Goal: Task Accomplishment & Management: Complete application form

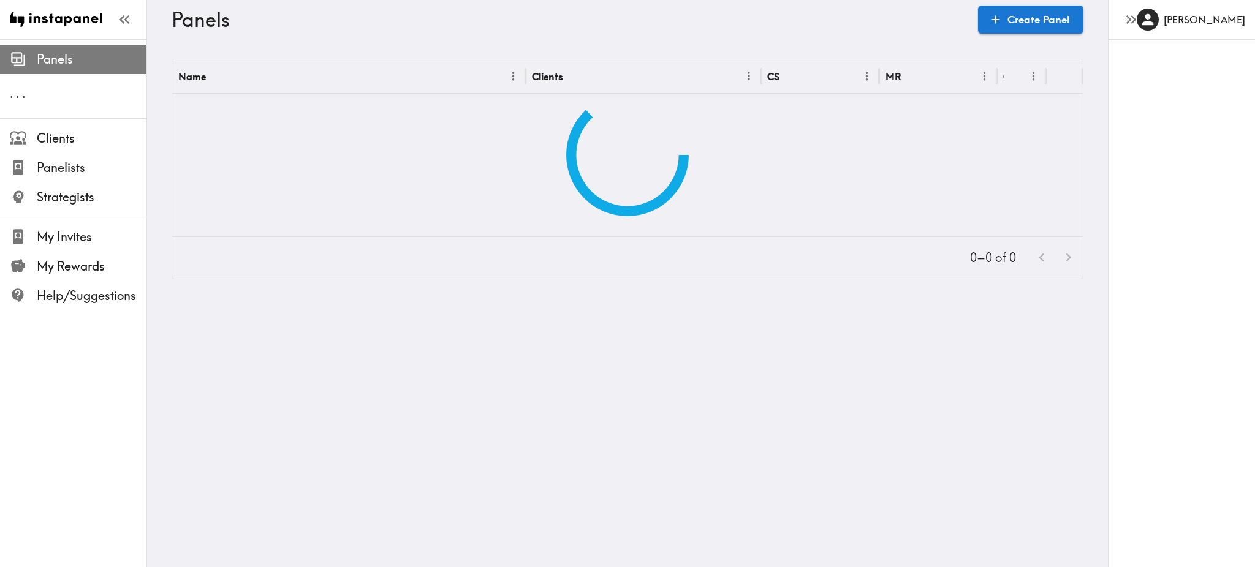
click at [56, 66] on span "Panels" at bounding box center [92, 59] width 110 height 17
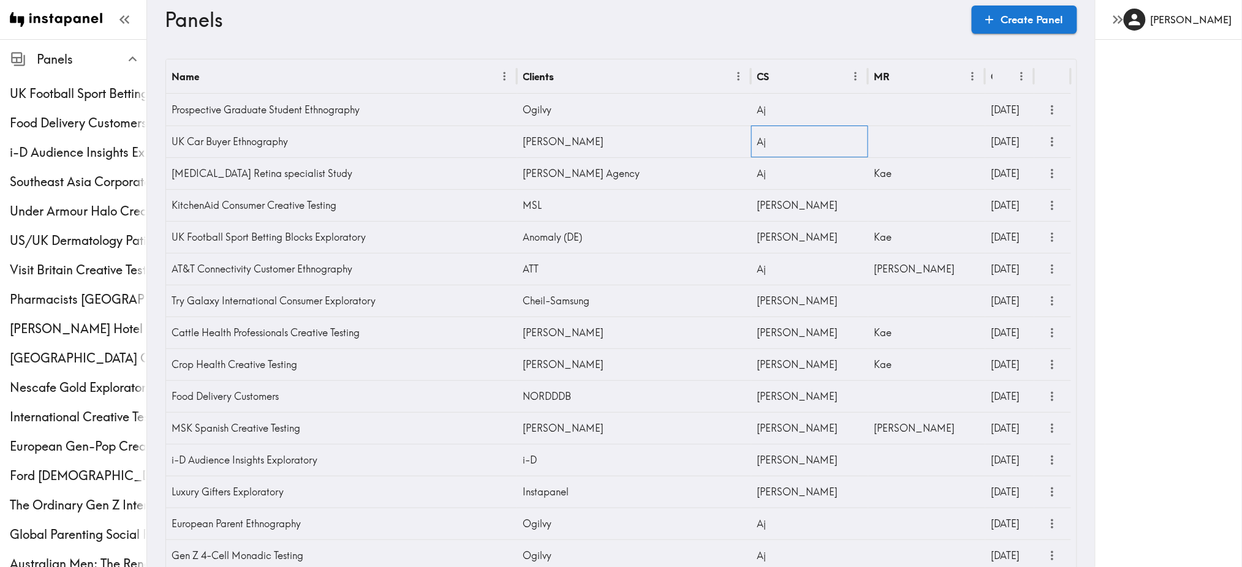
click at [772, 142] on div "Aj" at bounding box center [809, 142] width 117 height 32
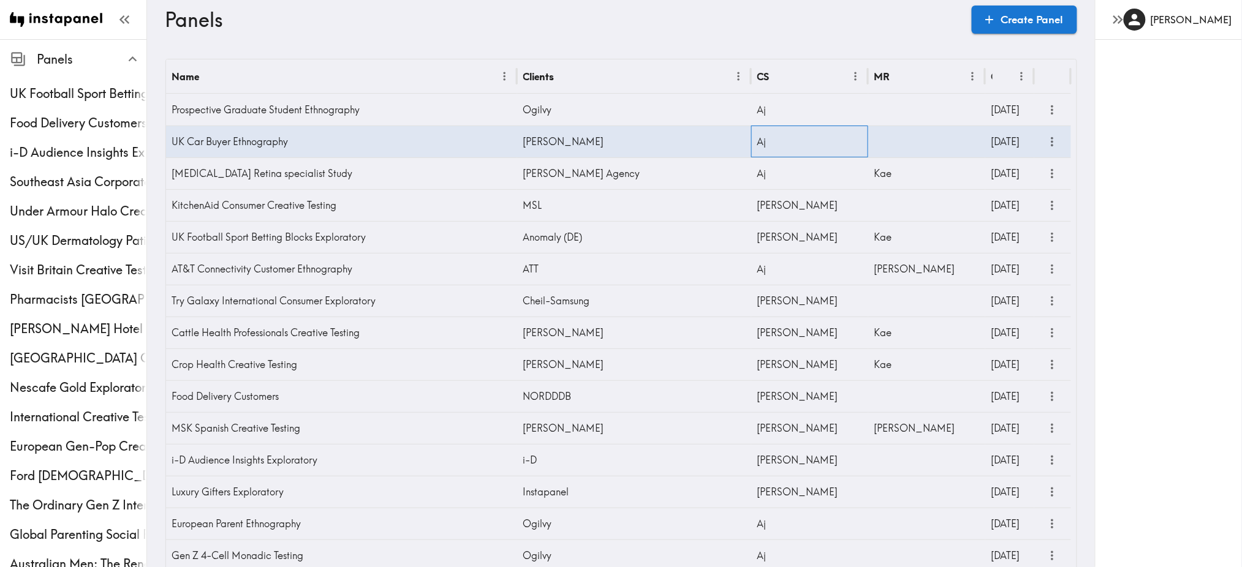
click at [762, 142] on div "Aj" at bounding box center [809, 142] width 117 height 32
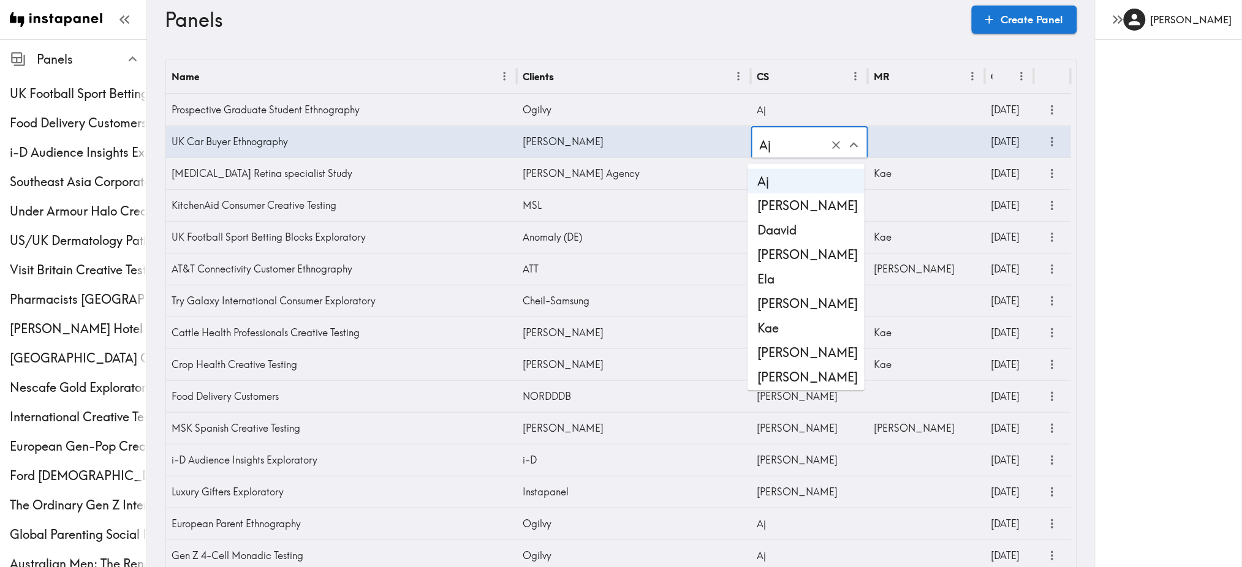
drag, startPoint x: 782, startPoint y: 297, endPoint x: 775, endPoint y: 264, distance: 33.9
click at [782, 297] on li "[PERSON_NAME]" at bounding box center [806, 304] width 117 height 25
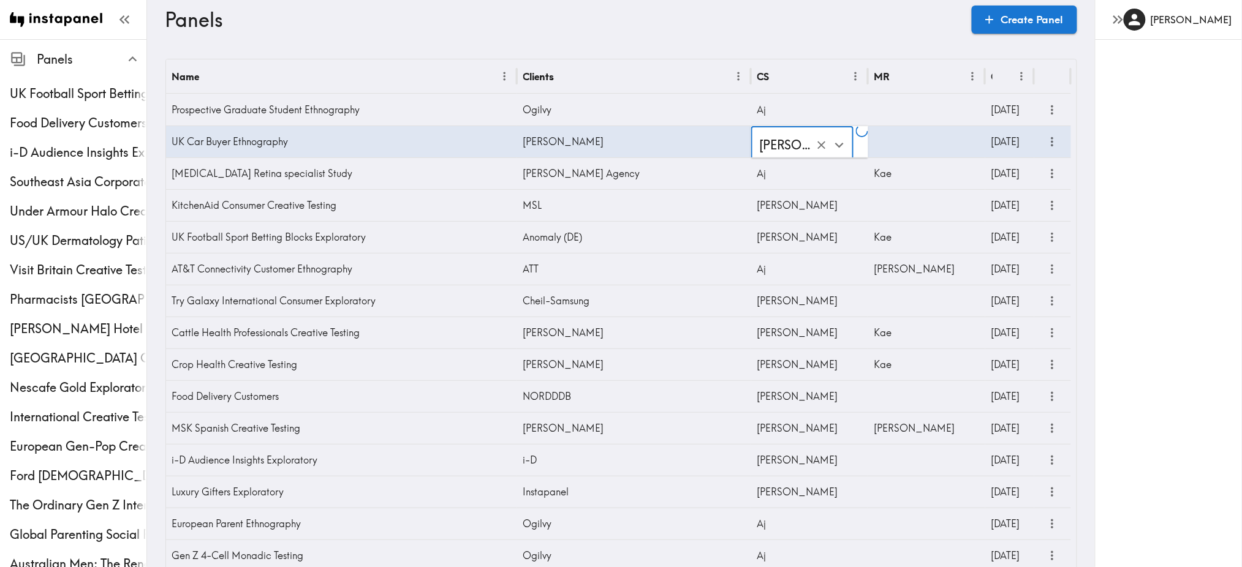
type input "[PERSON_NAME]"
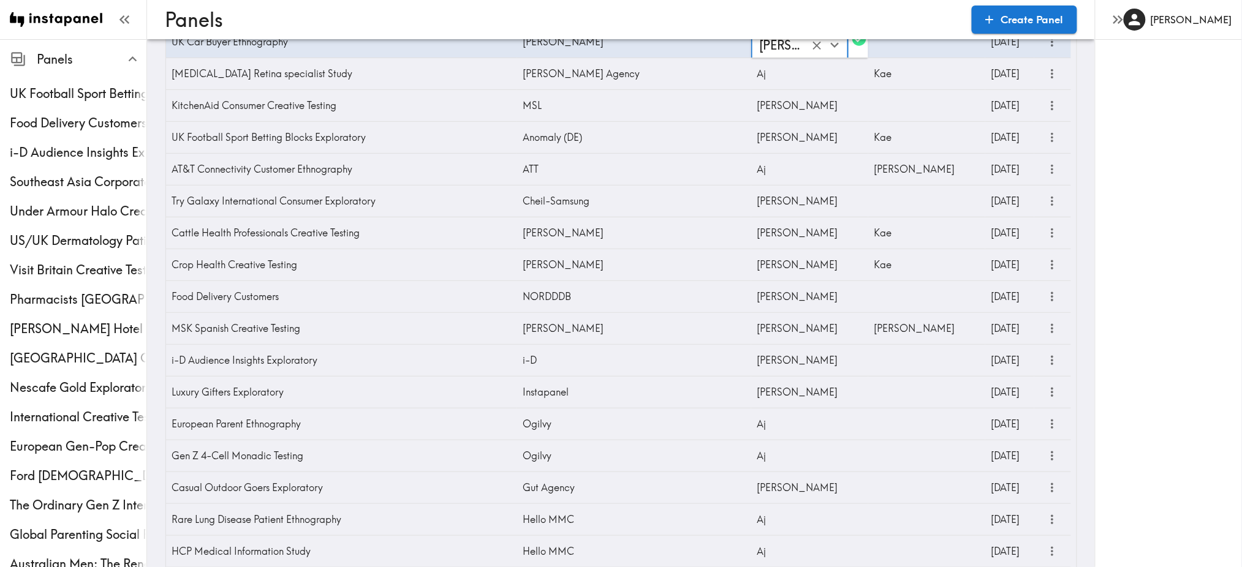
scroll to position [104, 0]
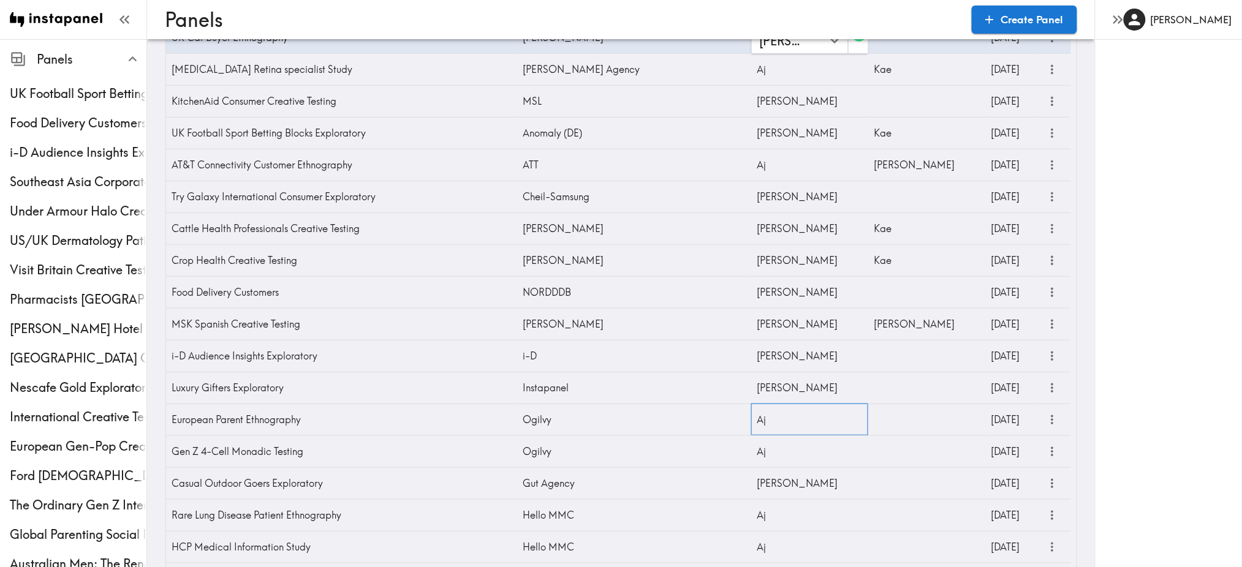
click at [764, 427] on div "Aj" at bounding box center [809, 420] width 117 height 32
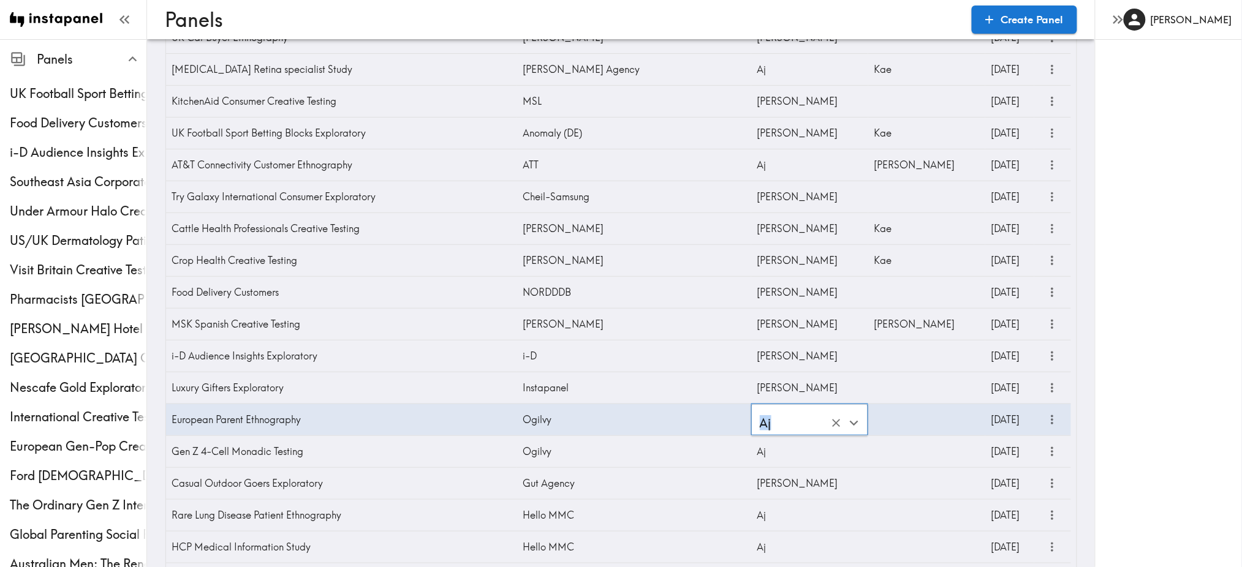
click at [770, 426] on input "Aj" at bounding box center [793, 423] width 72 height 27
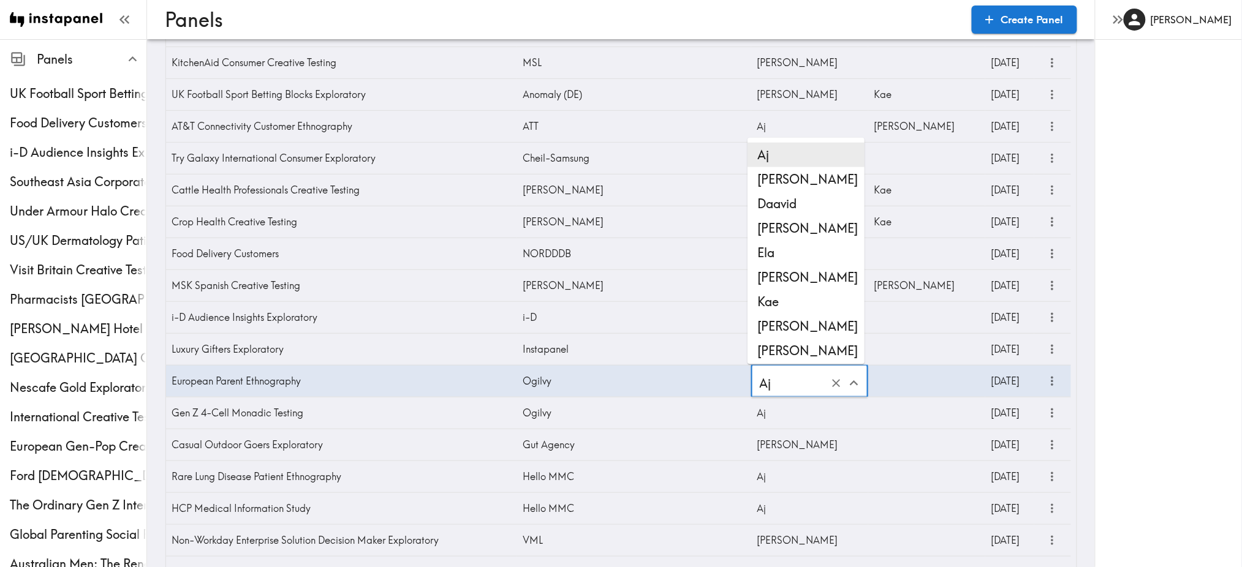
scroll to position [143, 0]
click at [764, 276] on li "[PERSON_NAME]" at bounding box center [806, 276] width 117 height 25
type input "[PERSON_NAME]"
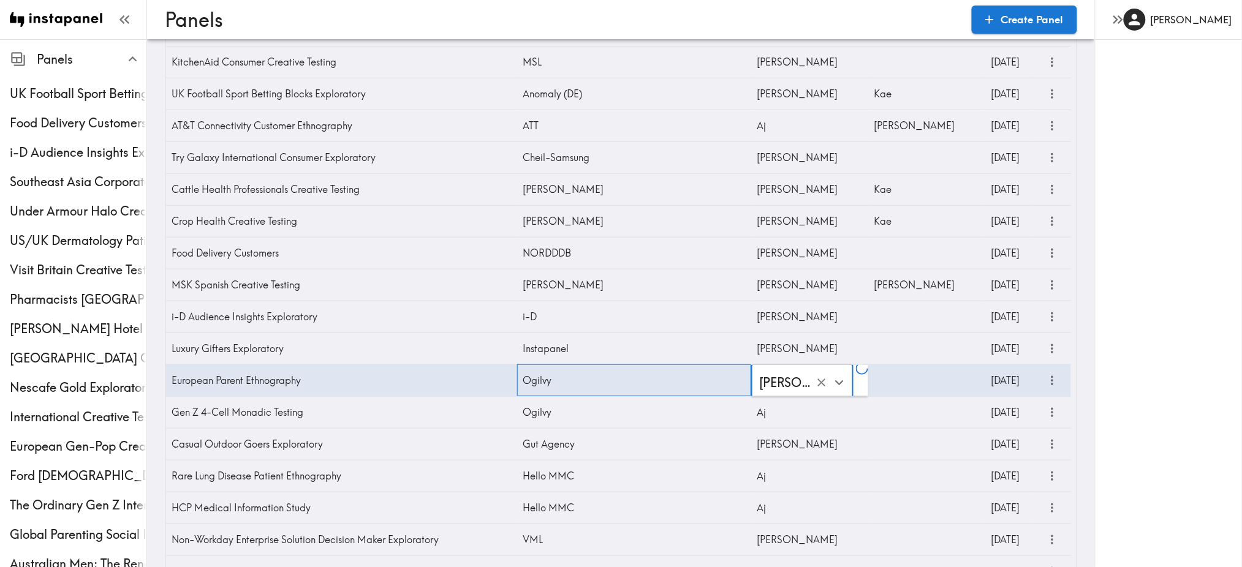
click at [562, 383] on div "Ogilvy" at bounding box center [634, 381] width 234 height 32
click at [555, 381] on div "Ogilvy" at bounding box center [634, 381] width 234 height 32
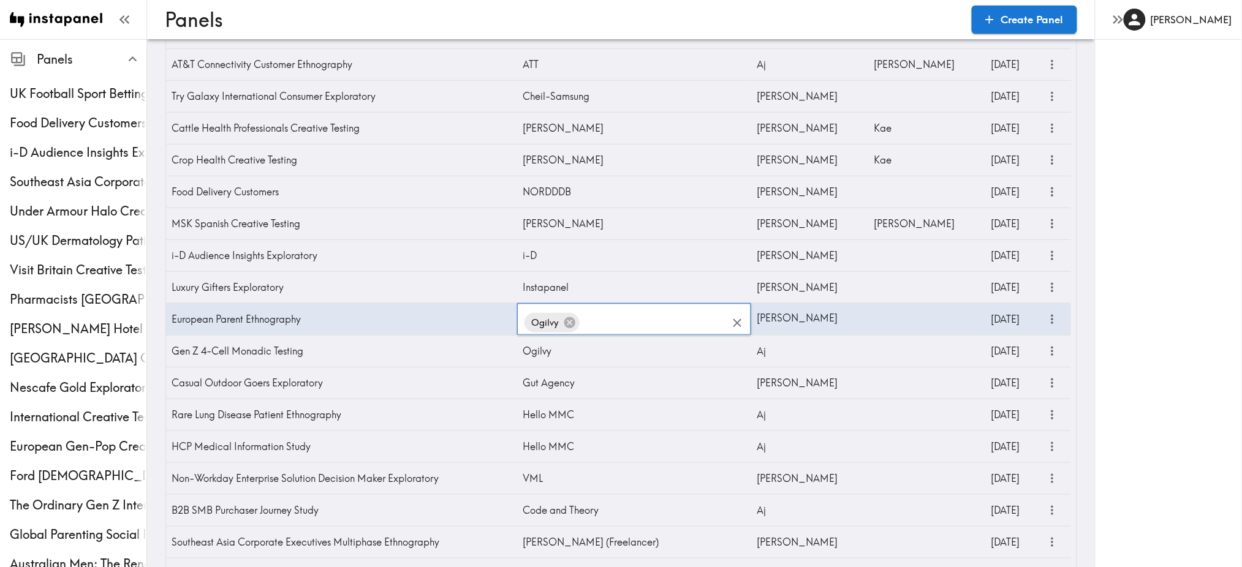
scroll to position [208, 0]
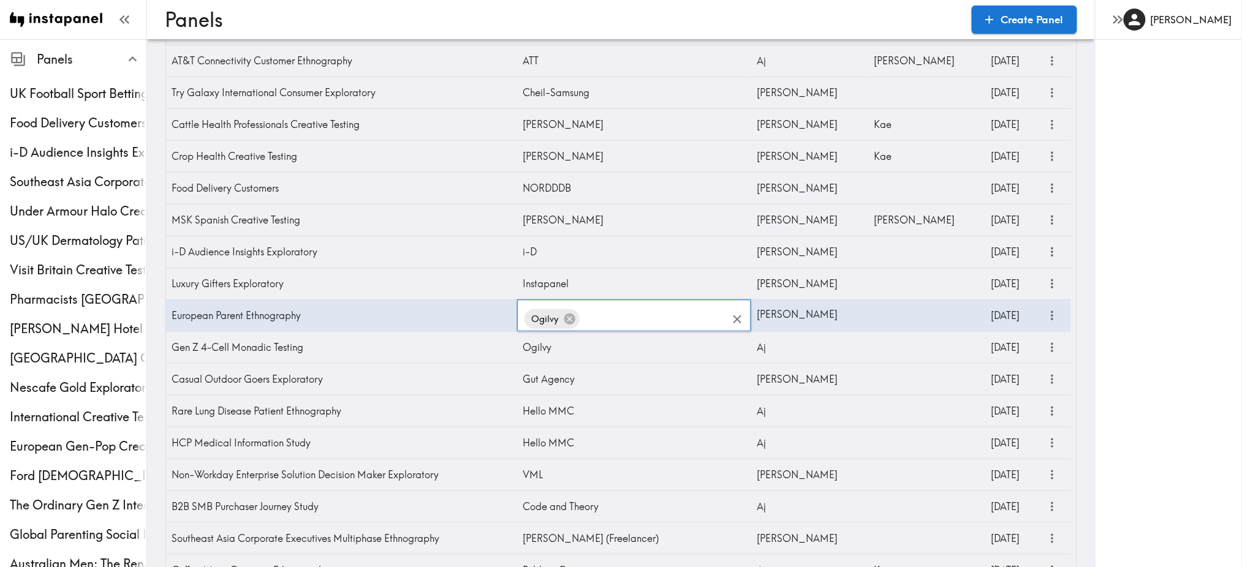
click at [620, 309] on input "text" at bounding box center [655, 319] width 146 height 27
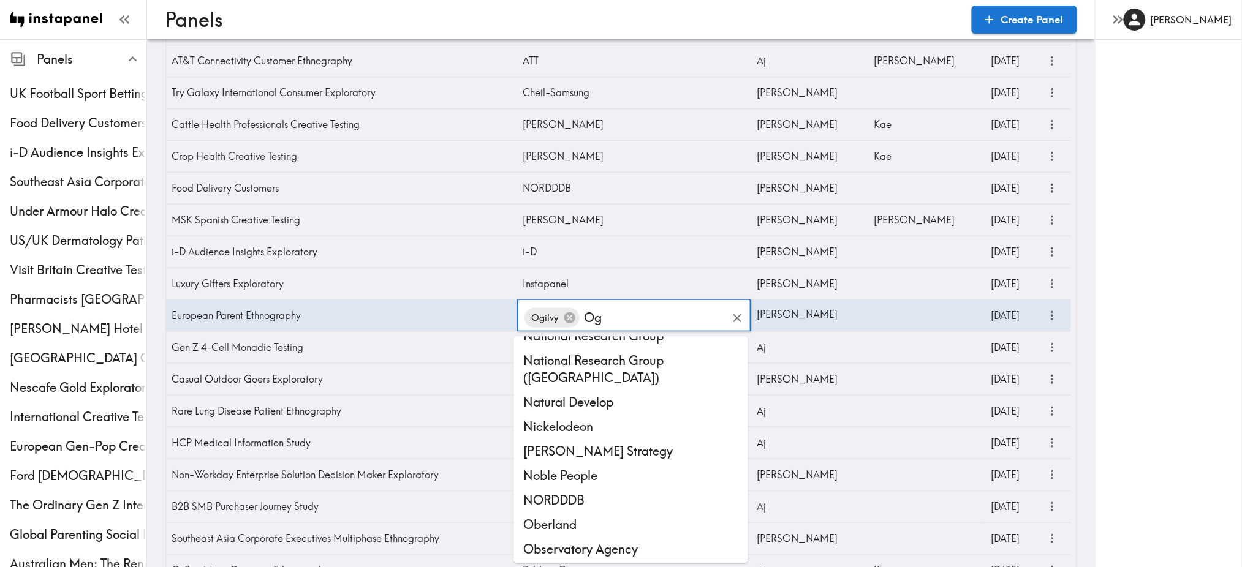
scroll to position [0, 0]
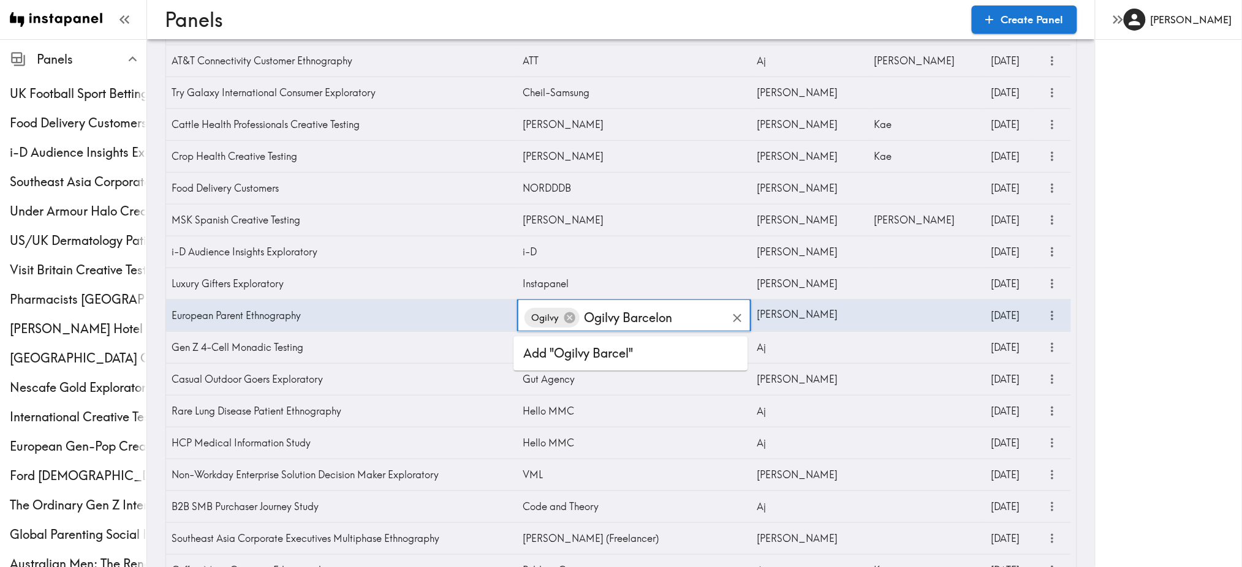
type input "Ogilvy Barcelona"
click at [601, 352] on li "Add "Ogilvy Barcelona"" at bounding box center [631, 354] width 234 height 25
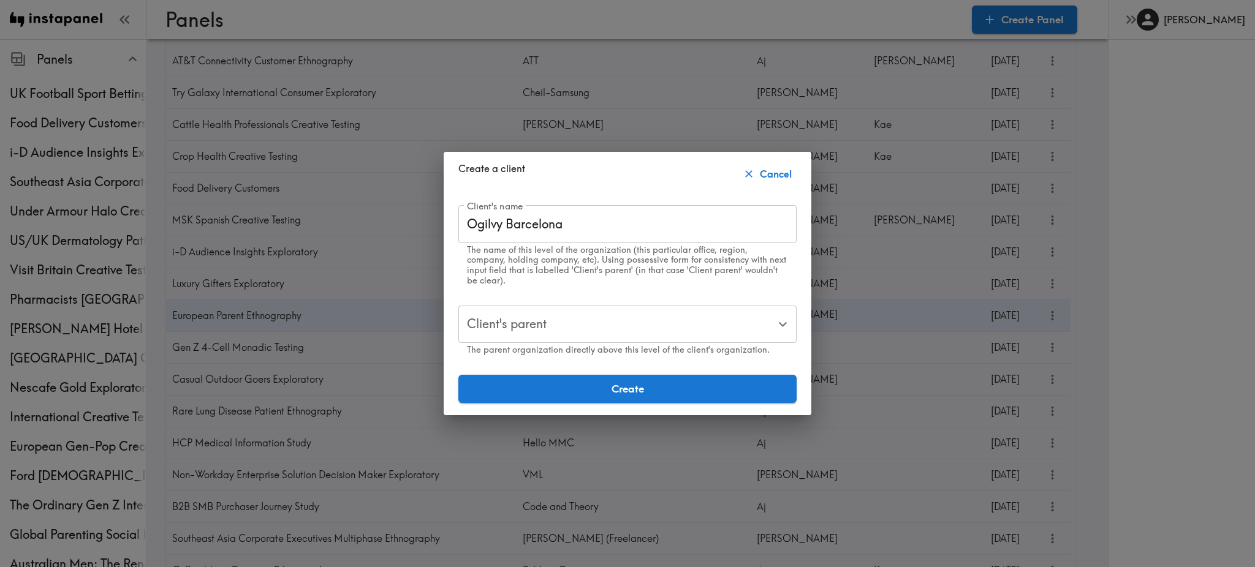
click at [579, 327] on input "Client's parent" at bounding box center [618, 324] width 309 height 27
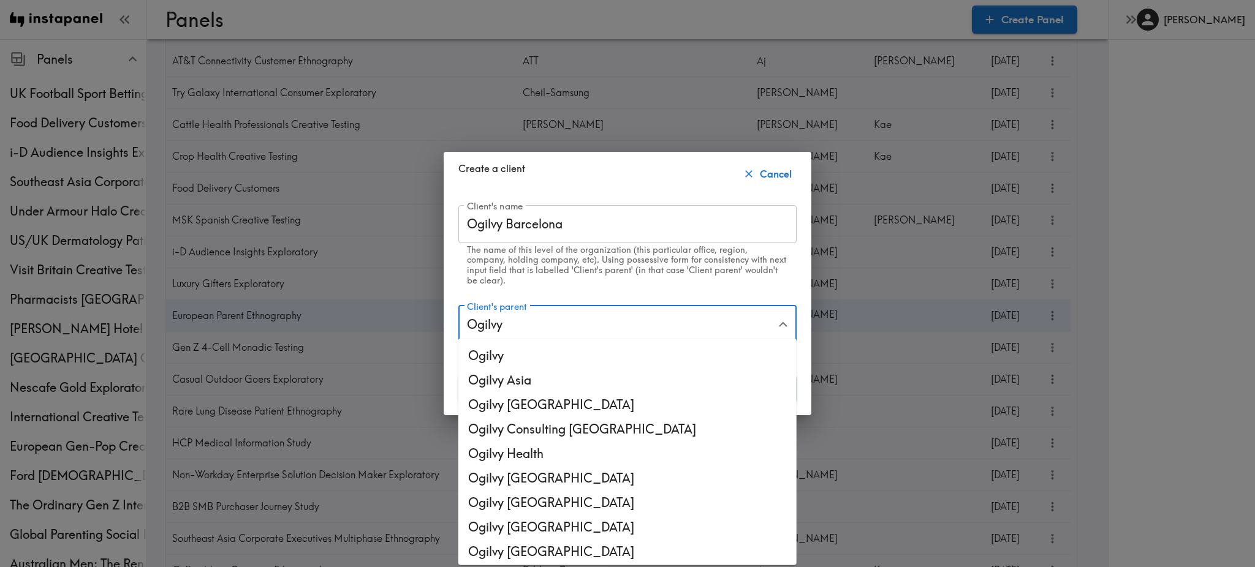
click at [544, 358] on li "Ogilvy" at bounding box center [627, 356] width 338 height 25
type input "Ogilvy"
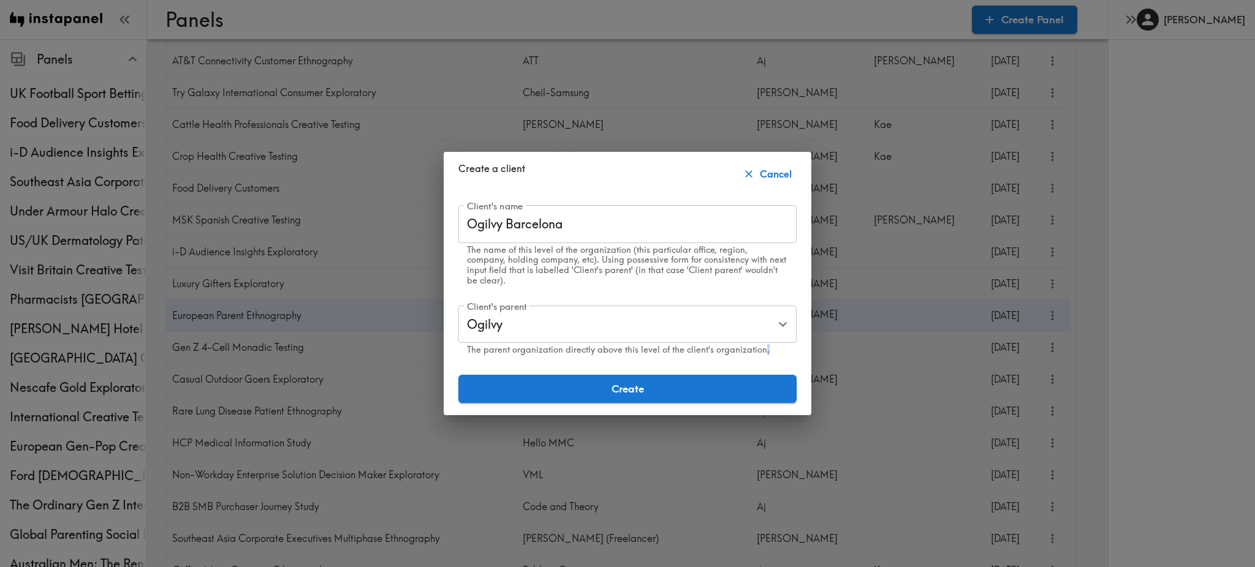
click at [544, 358] on form "Client's name Ogilvy Barcelona Client's name The name of this level of the orga…" at bounding box center [627, 304] width 338 height 198
click at [536, 384] on button "Create" at bounding box center [627, 389] width 338 height 28
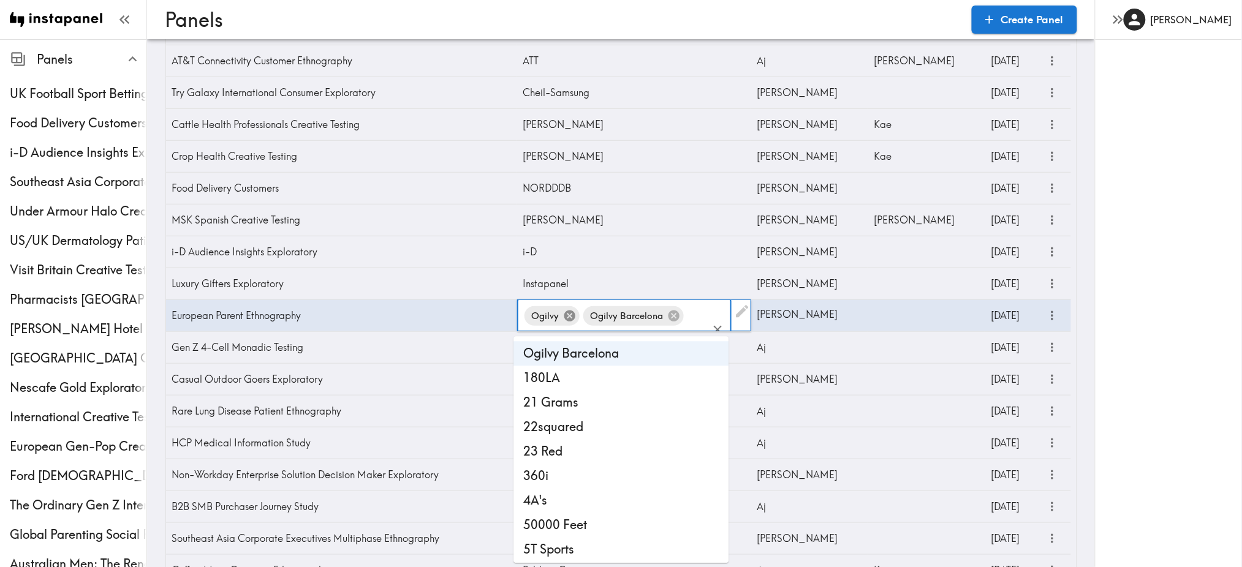
click at [565, 319] on icon at bounding box center [569, 316] width 11 height 11
click at [1139, 349] on div "[PERSON_NAME]" at bounding box center [1168, 283] width 147 height 567
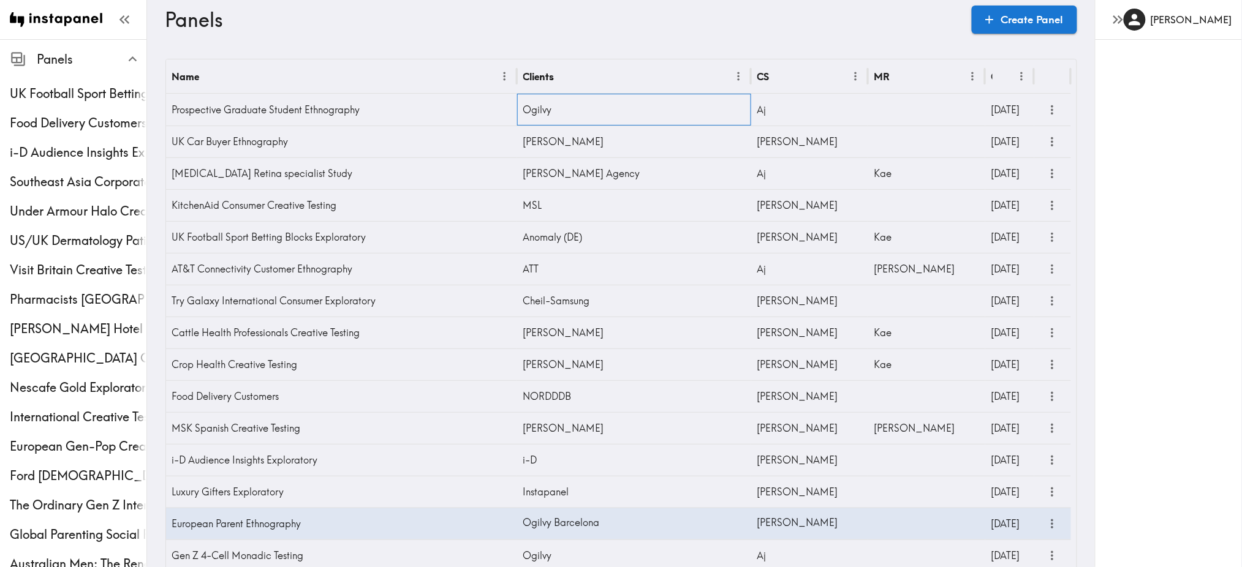
click at [602, 113] on div "Ogilvy" at bounding box center [634, 110] width 234 height 32
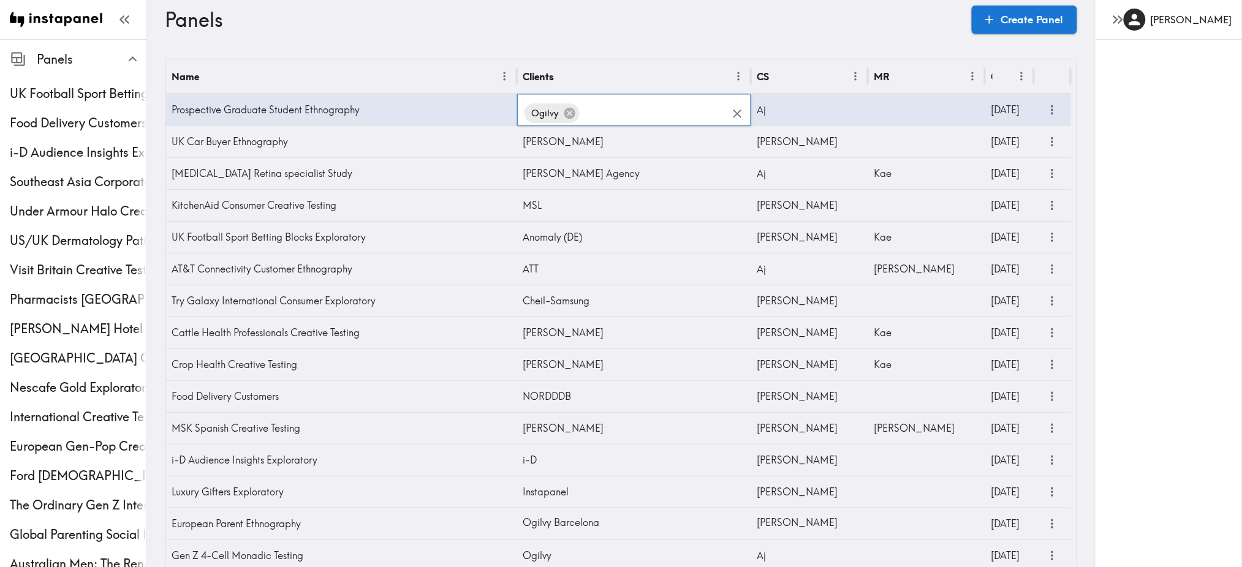
click at [602, 113] on input "text" at bounding box center [655, 113] width 146 height 27
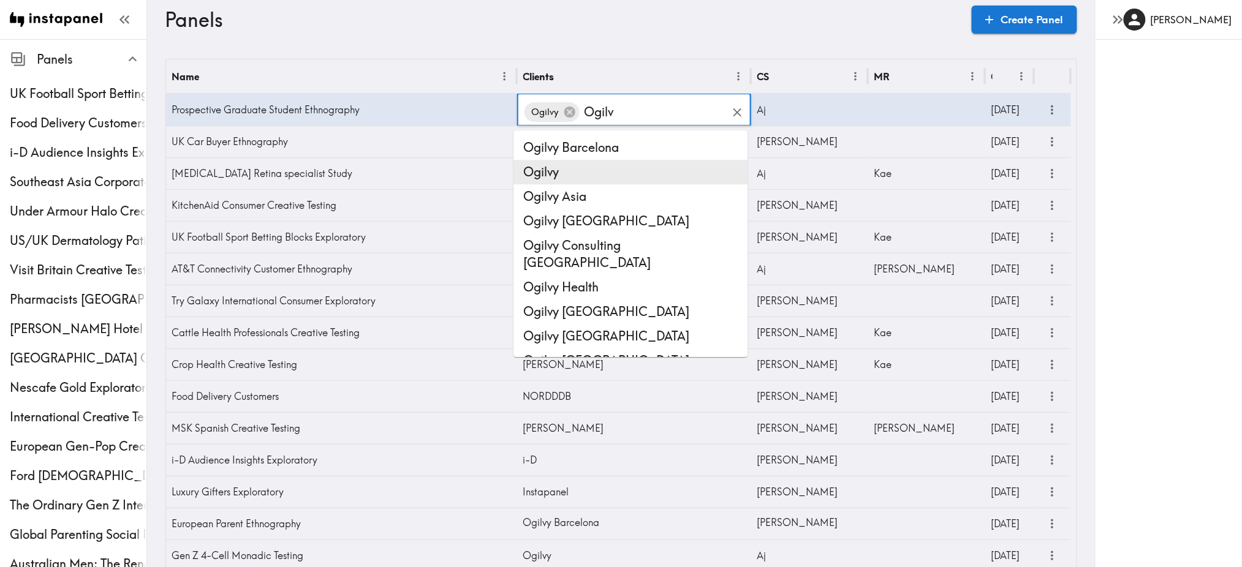
type input "Ogilvy"
click at [586, 154] on li "Ogilvy Barcelona" at bounding box center [631, 147] width 234 height 25
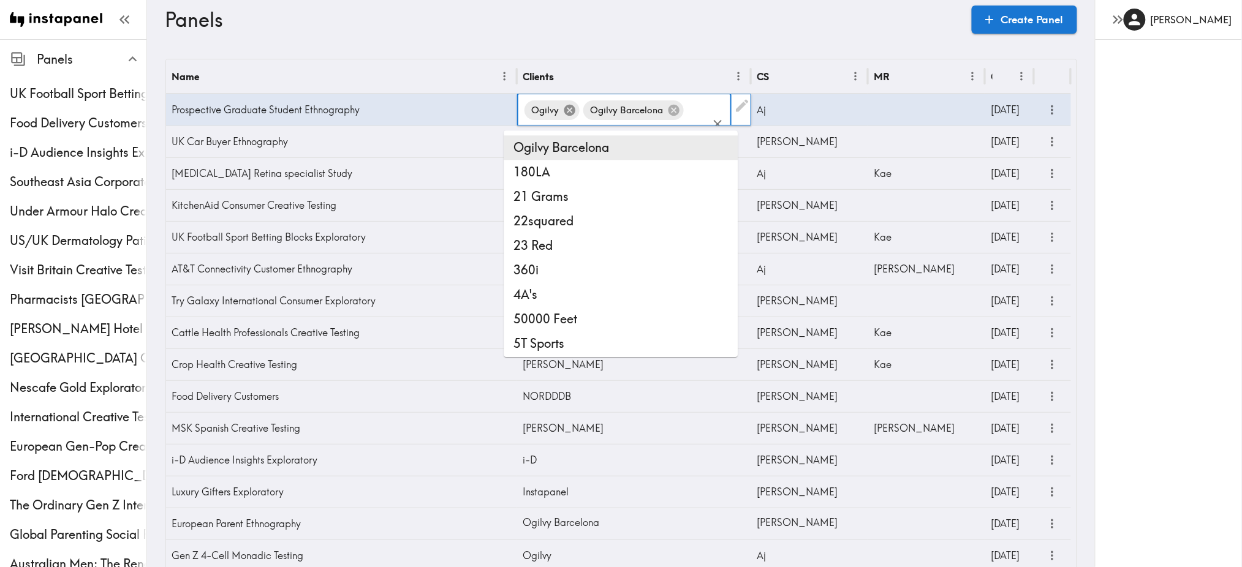
click at [564, 113] on icon at bounding box center [569, 110] width 11 height 11
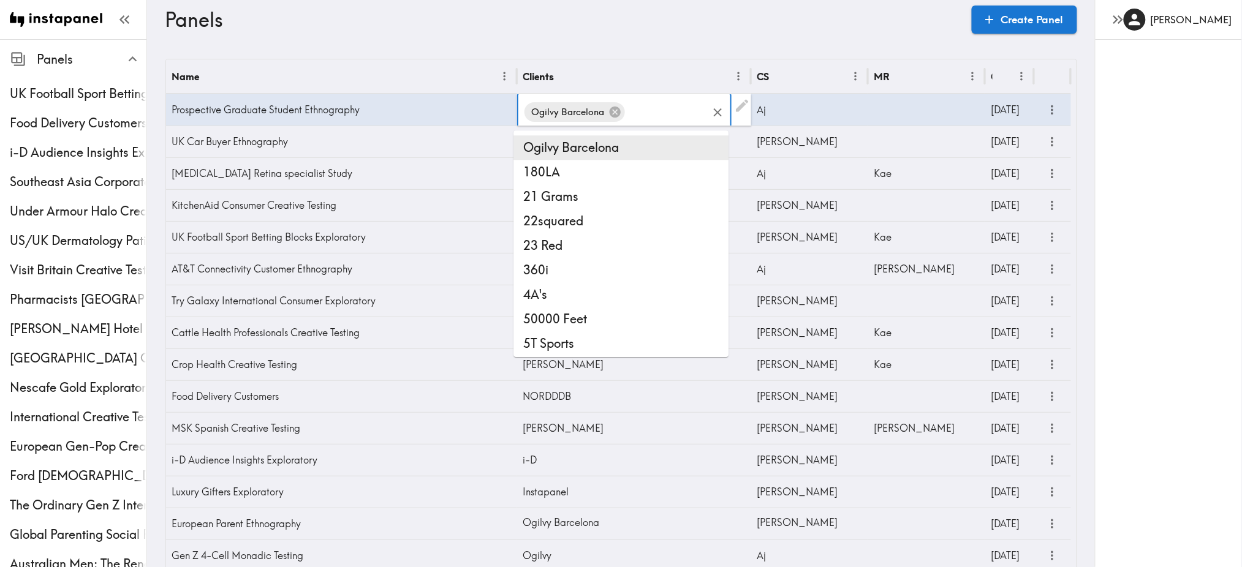
click at [1121, 182] on div "[PERSON_NAME]" at bounding box center [1168, 283] width 147 height 567
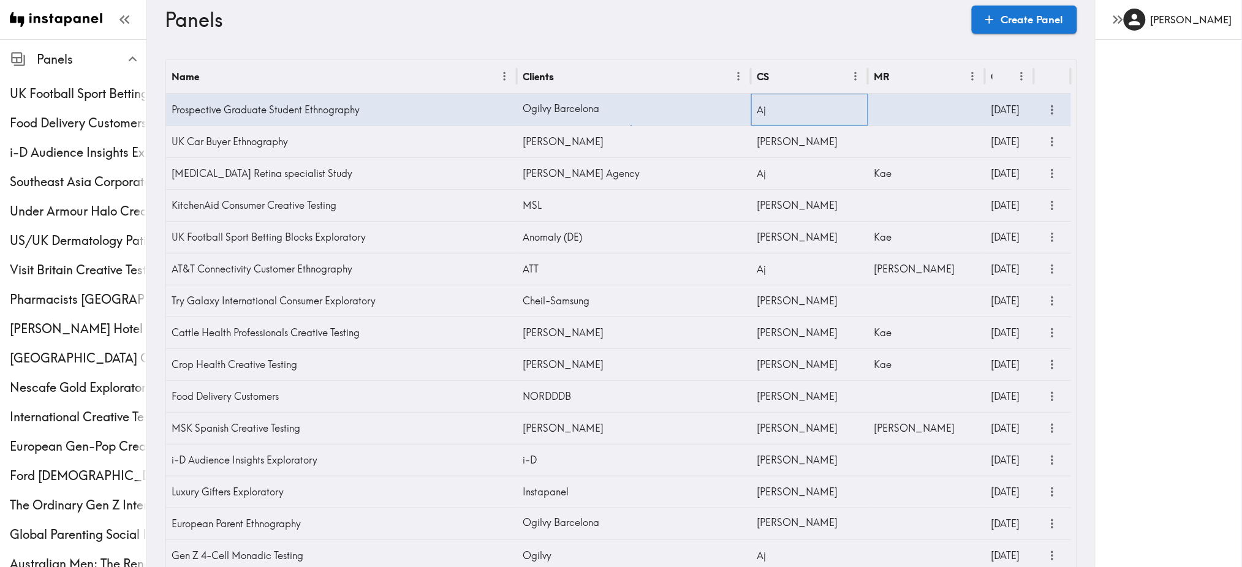
click at [773, 107] on div "Aj" at bounding box center [809, 110] width 117 height 32
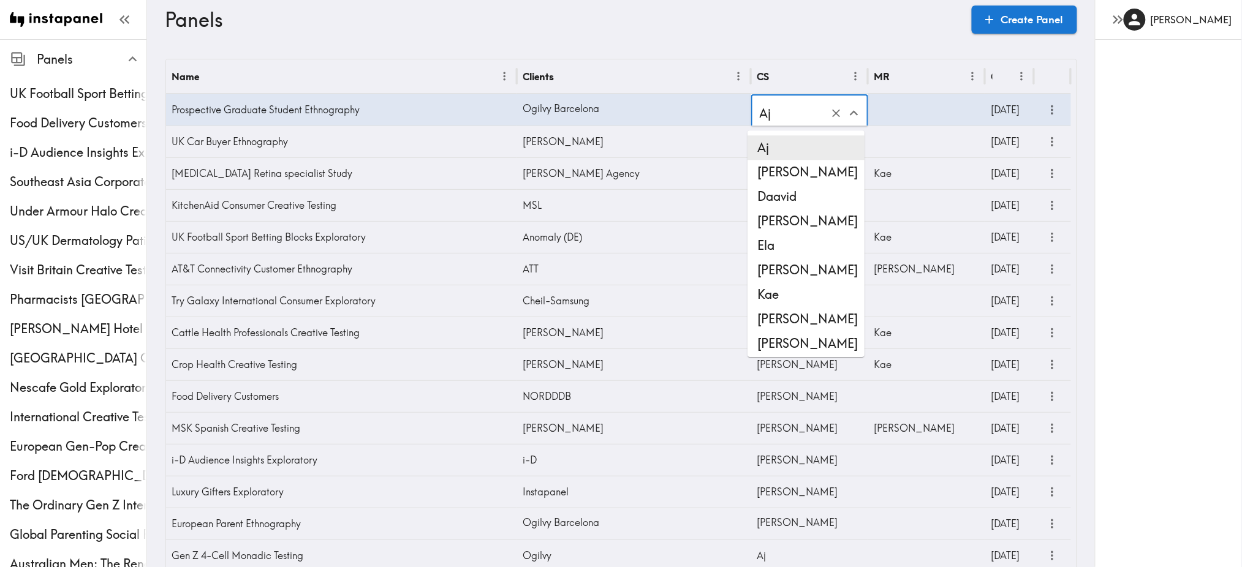
scroll to position [1, 0]
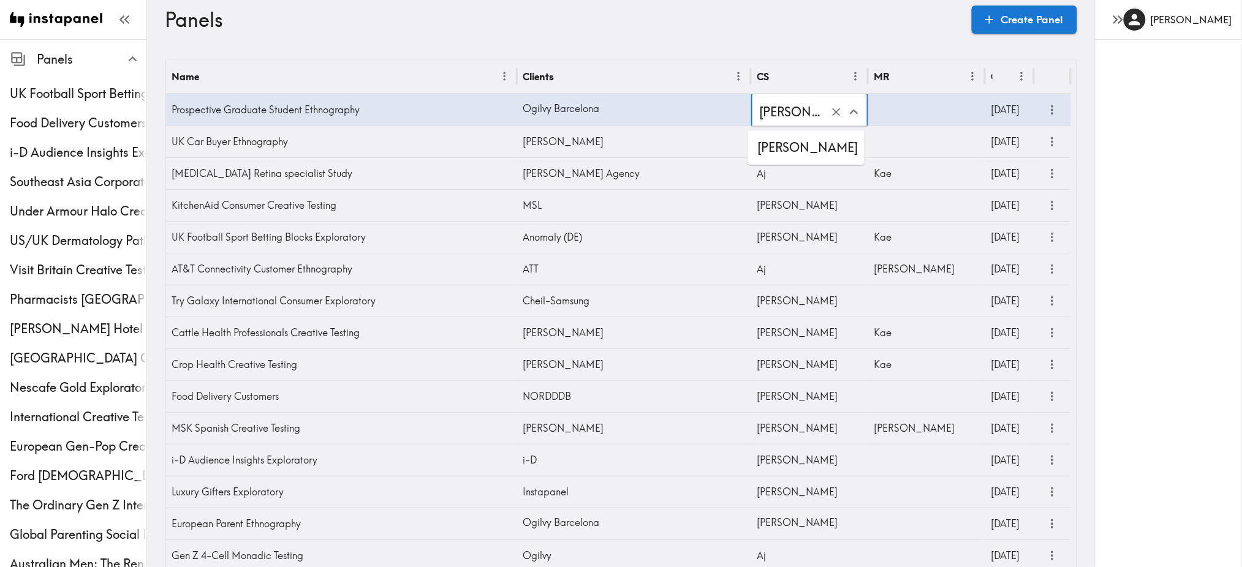
type input "[PERSON_NAME]"
click at [776, 150] on li "[PERSON_NAME]" at bounding box center [806, 147] width 117 height 25
click at [1150, 226] on div "[PERSON_NAME]" at bounding box center [1168, 283] width 147 height 567
click at [1121, 243] on div "[PERSON_NAME]" at bounding box center [1168, 283] width 147 height 567
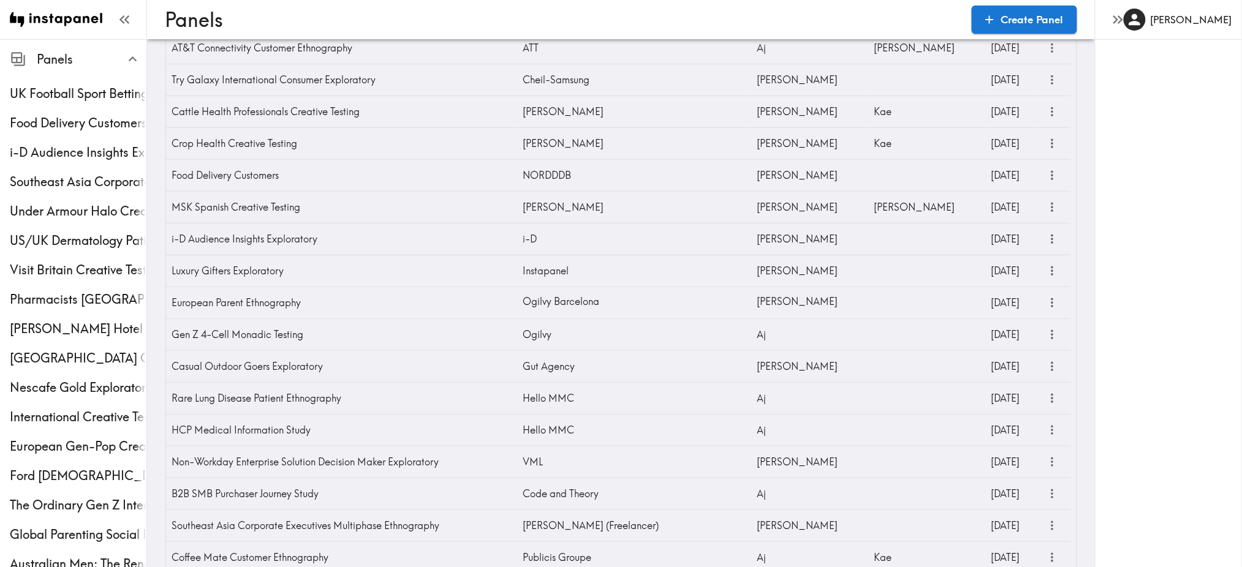
scroll to position [53, 0]
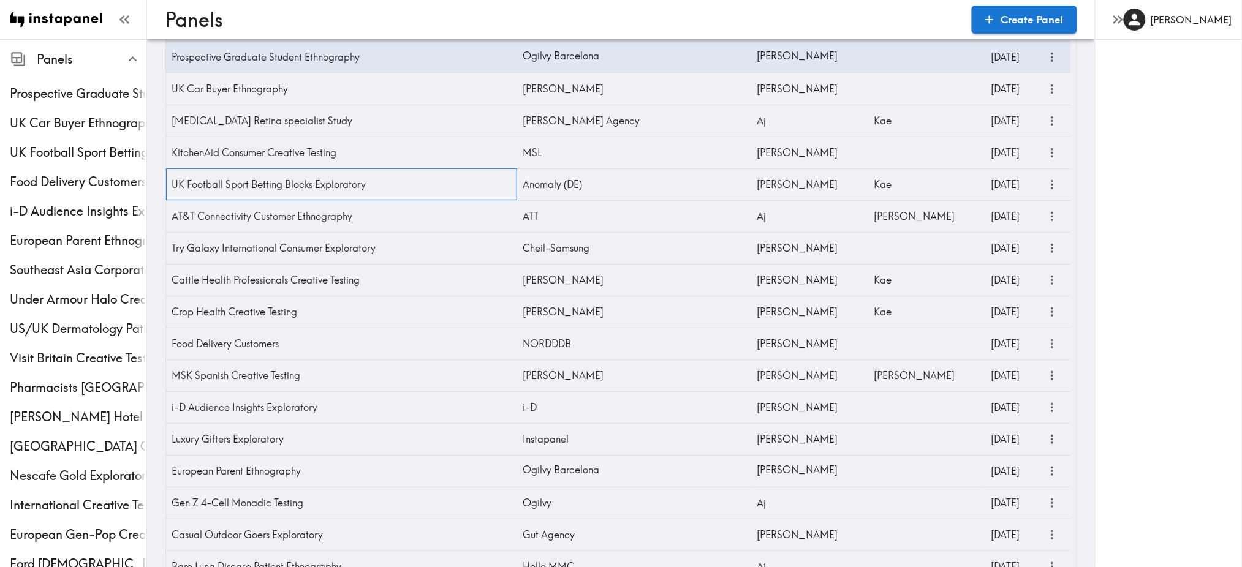
click at [352, 190] on div "UK Football Sport Betting Blocks Exploratory" at bounding box center [341, 185] width 351 height 32
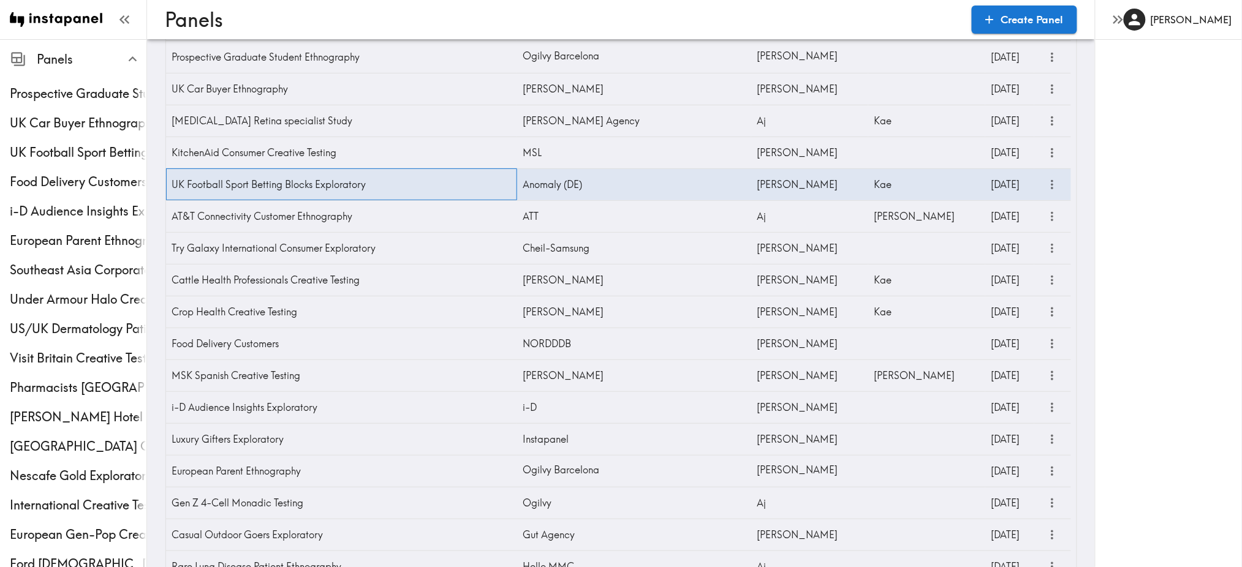
scroll to position [51, 0]
click at [1052, 184] on icon "more" at bounding box center [1053, 185] width 2 height 9
click at [637, 197] on div "Anomaly (DE)" at bounding box center [634, 186] width 234 height 32
click at [598, 185] on div "Anomaly (DE)" at bounding box center [634, 186] width 234 height 32
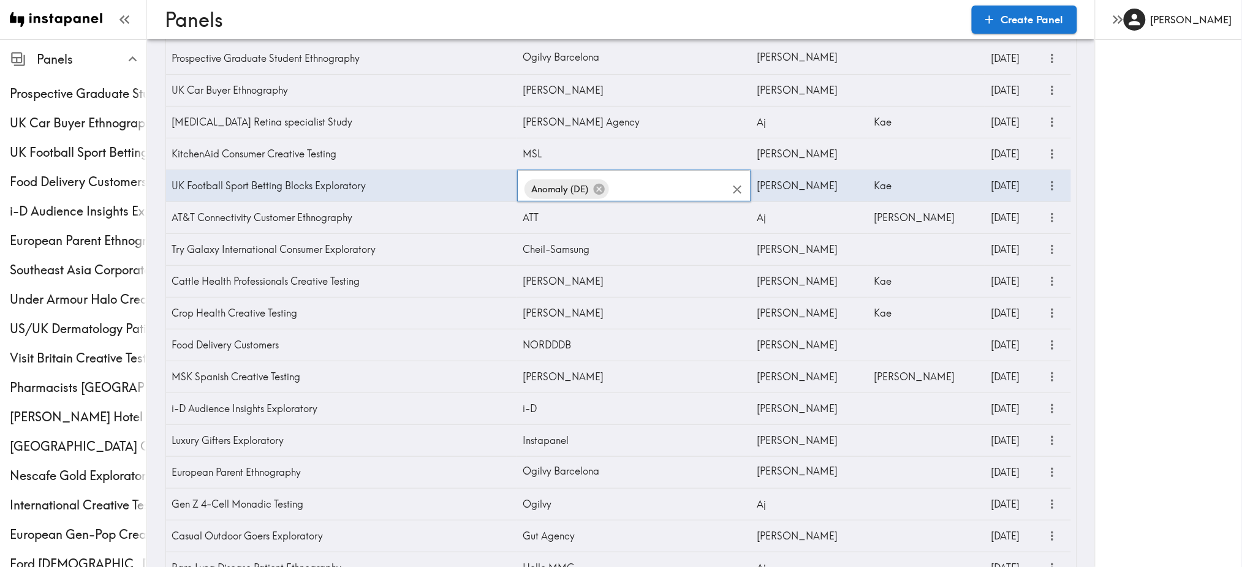
click at [639, 186] on input "text" at bounding box center [669, 189] width 116 height 27
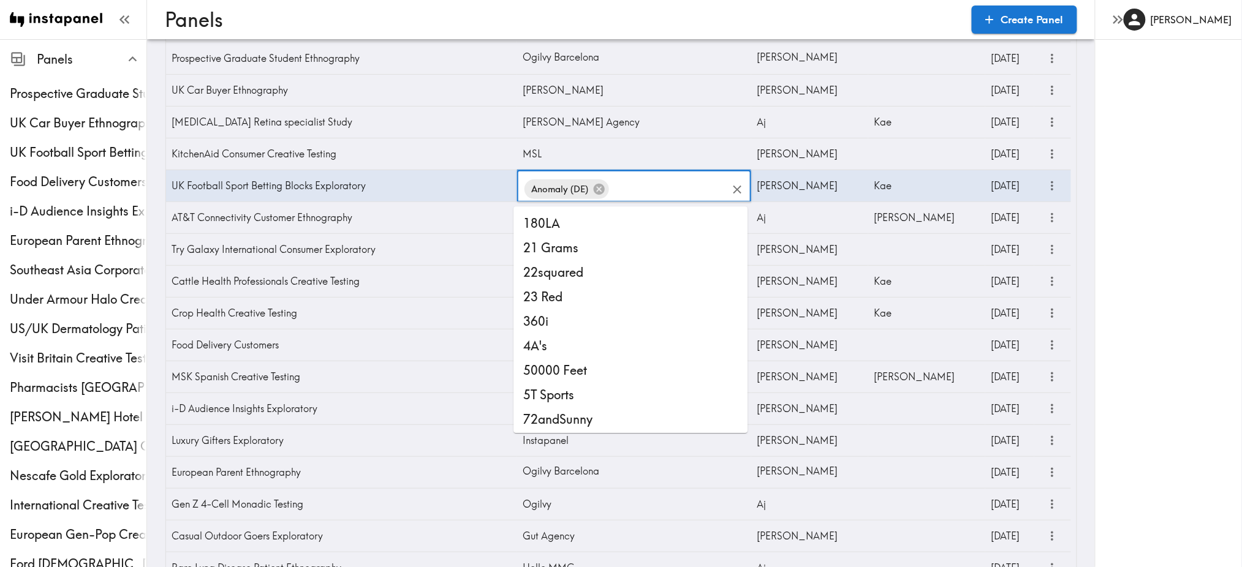
scroll to position [1, 0]
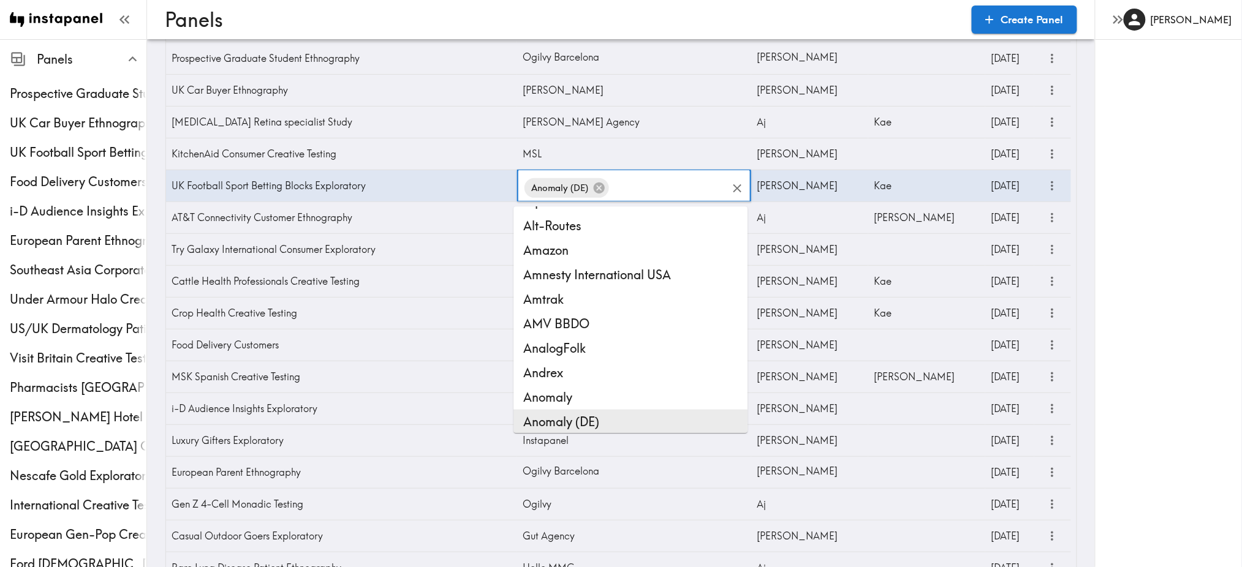
type input "n"
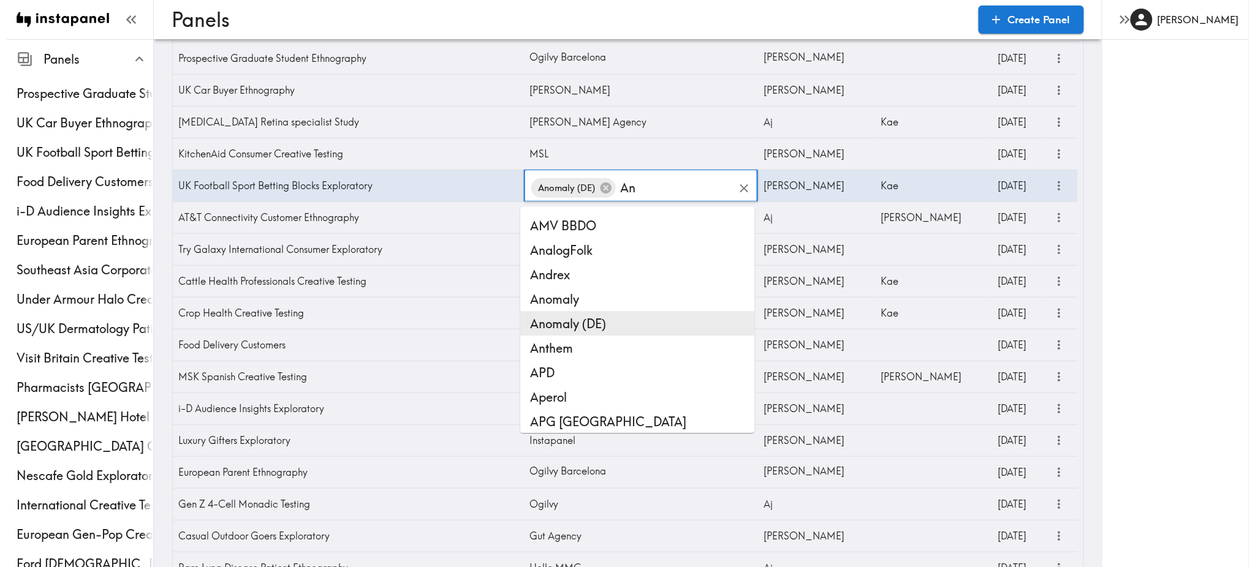
scroll to position [0, 0]
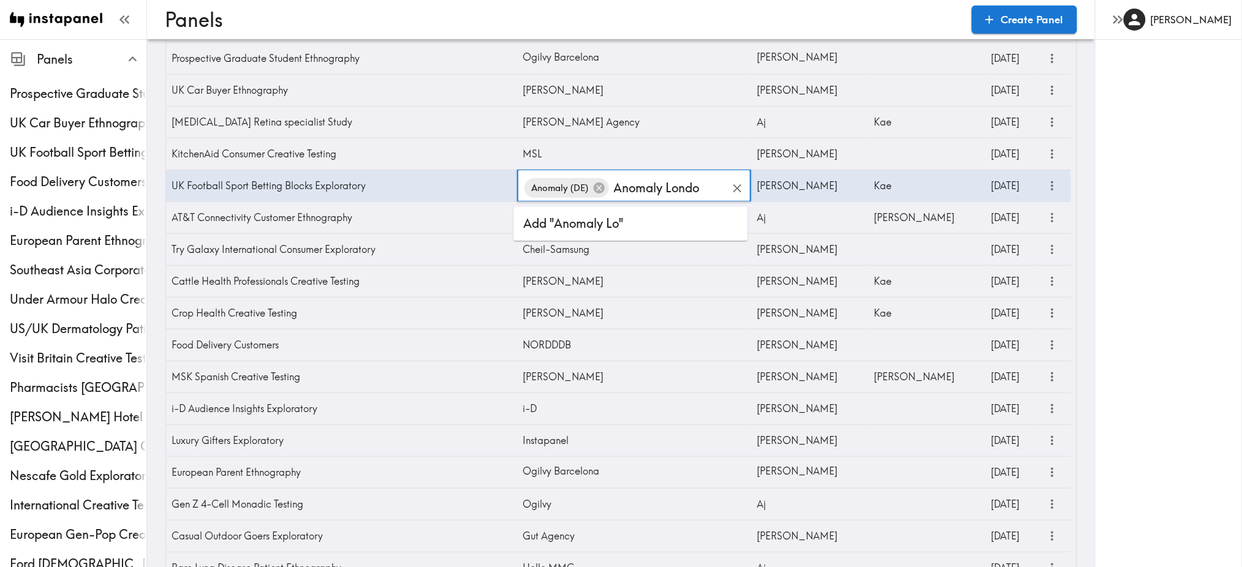
type input "Anomaly [GEOGRAPHIC_DATA]"
click at [596, 230] on li "Add "Anomaly London"" at bounding box center [631, 223] width 234 height 25
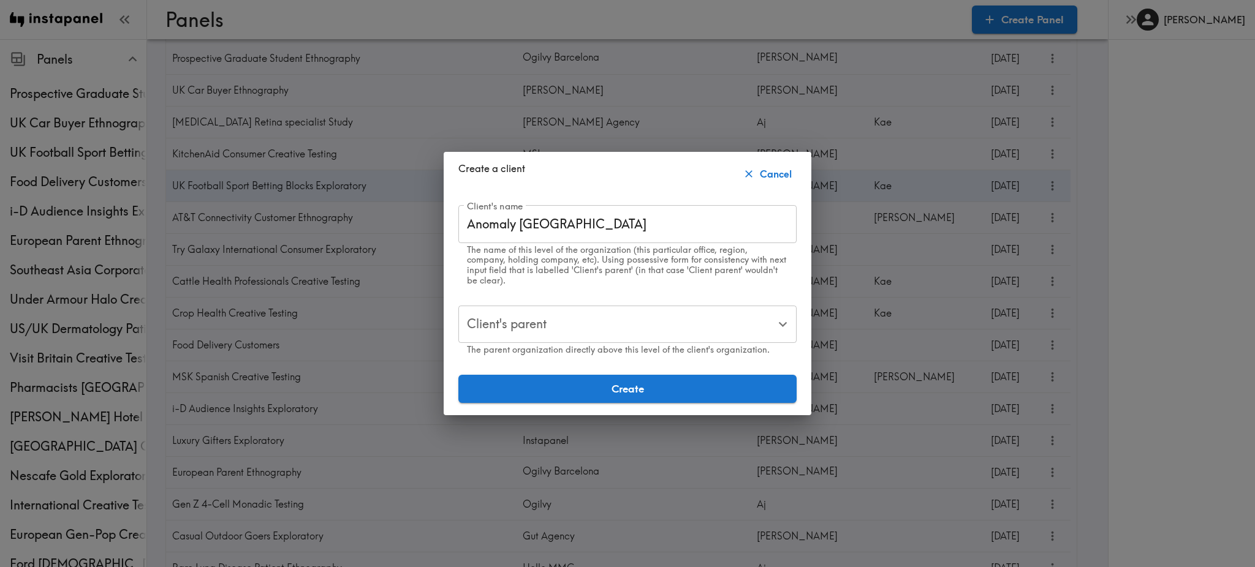
click at [571, 311] on input "Client's parent" at bounding box center [618, 324] width 309 height 27
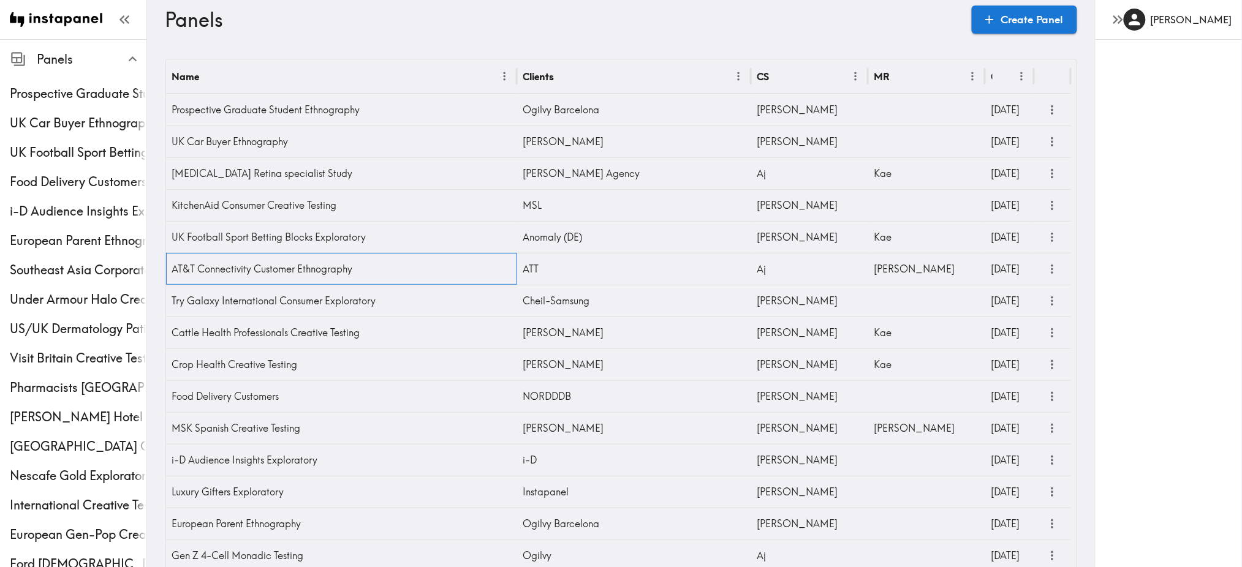
click at [379, 270] on div "AT&T Connectivity Customer Ethnography" at bounding box center [341, 269] width 351 height 32
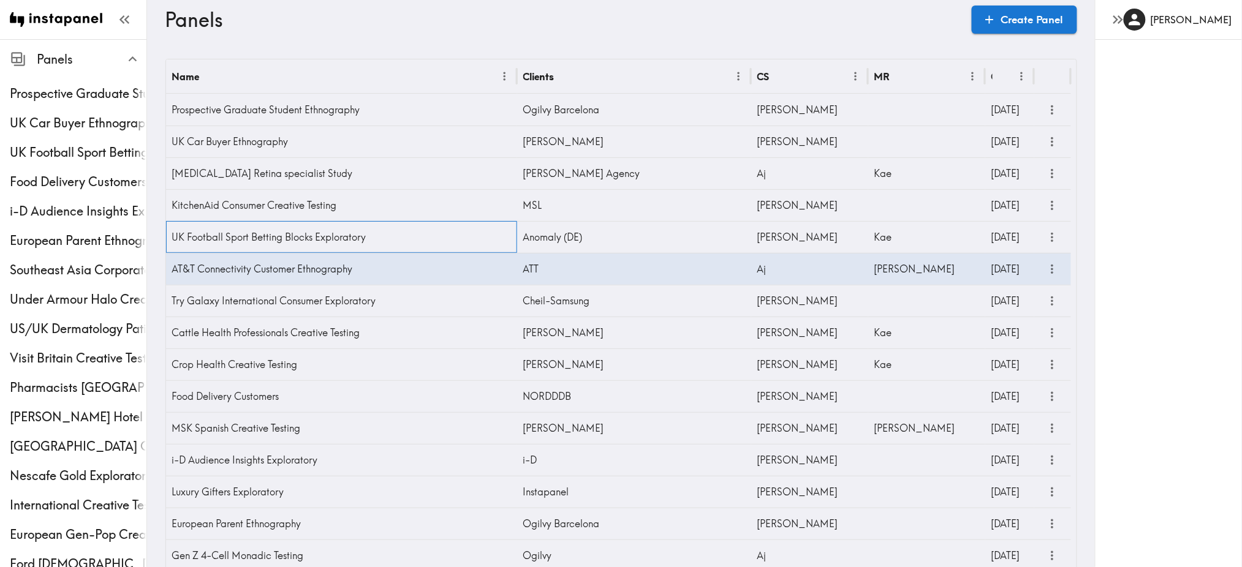
click at [451, 238] on div "UK Football Sport Betting Blocks Exploratory" at bounding box center [341, 237] width 351 height 32
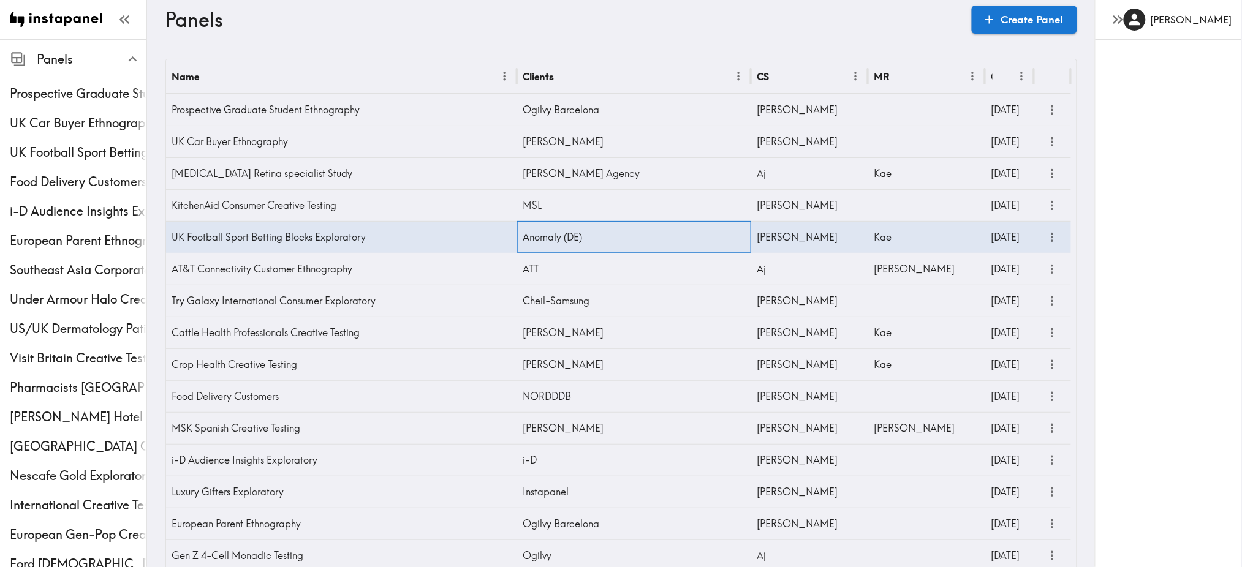
click at [604, 242] on div "Anomaly (DE)" at bounding box center [634, 237] width 234 height 32
click at [605, 240] on div "Anomaly (DE)" at bounding box center [634, 237] width 234 height 32
click at [605, 240] on div "Anomaly (DE) ​" at bounding box center [634, 241] width 234 height 38
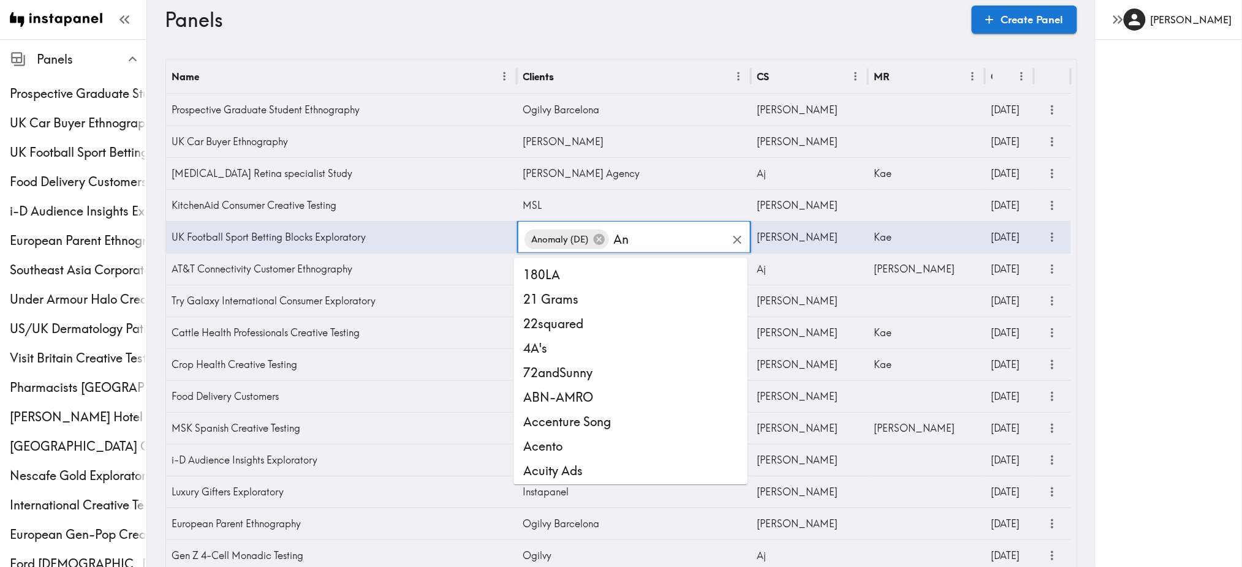
type input "Ano"
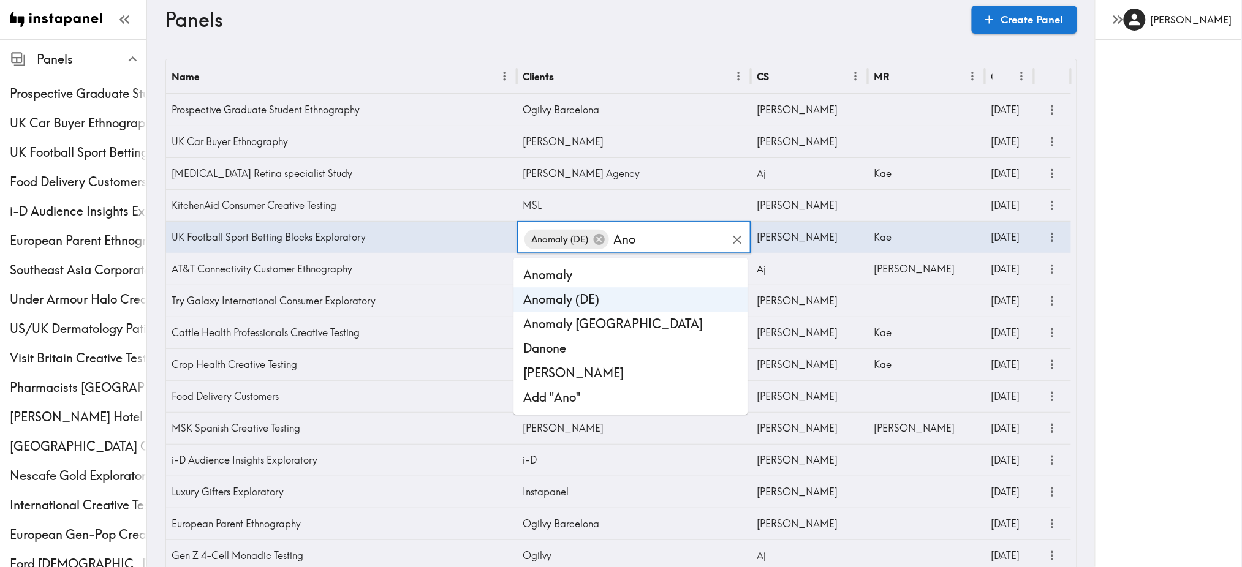
click at [582, 319] on li "Anomaly [GEOGRAPHIC_DATA]" at bounding box center [631, 324] width 234 height 25
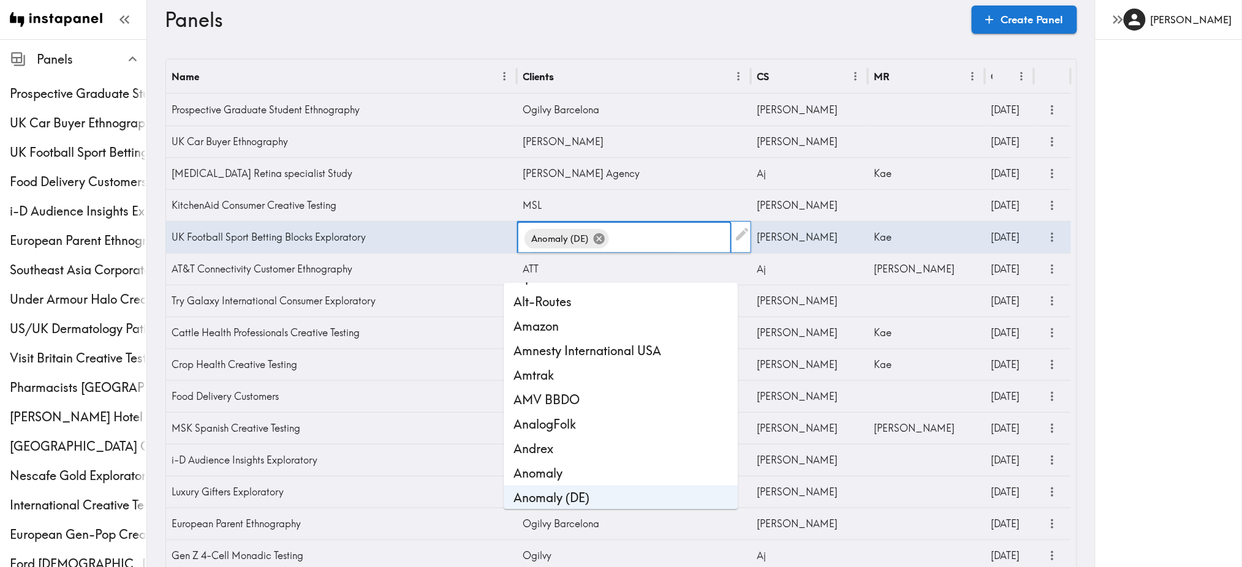
click at [594, 238] on icon at bounding box center [599, 238] width 13 height 13
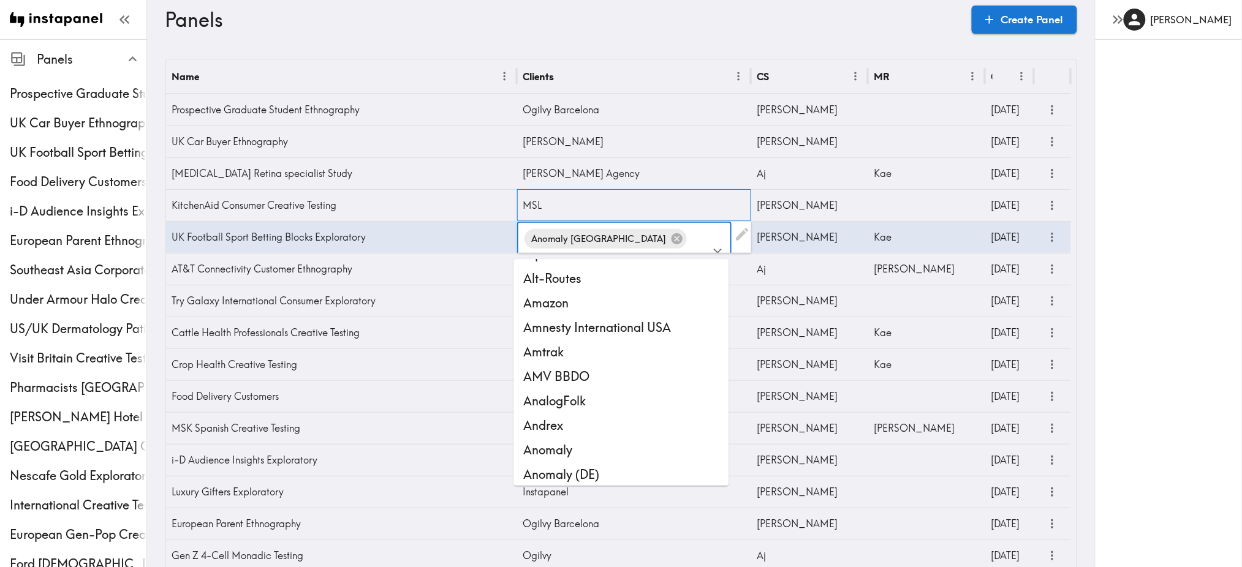
click at [713, 204] on div "MSL" at bounding box center [634, 205] width 234 height 32
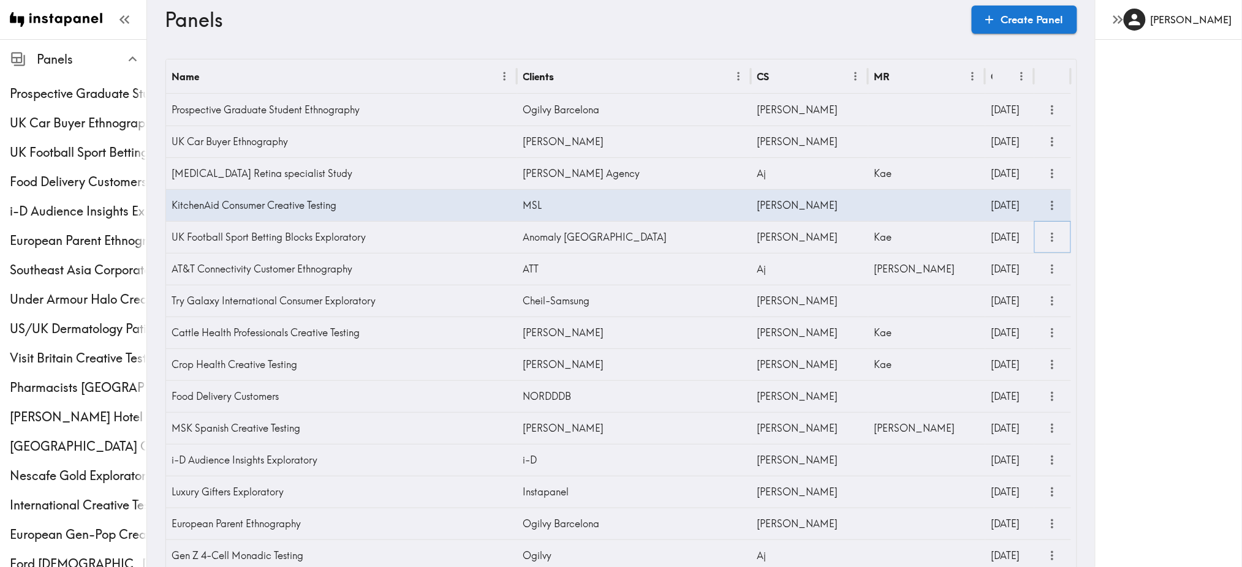
click at [1052, 238] on icon "more" at bounding box center [1053, 237] width 2 height 9
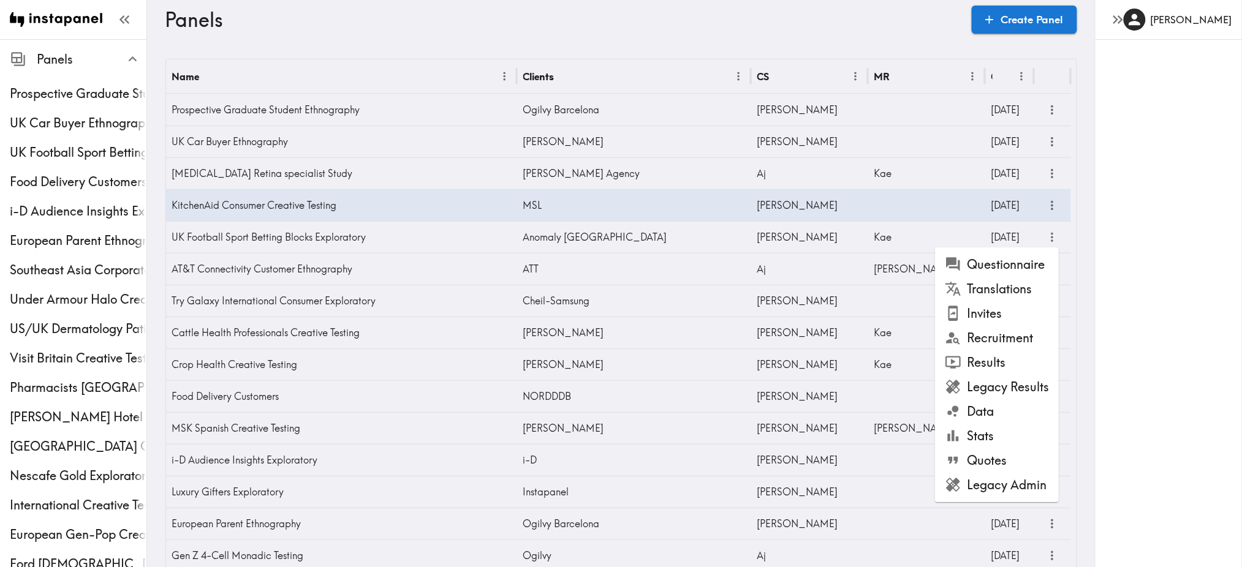
click at [1001, 362] on li "Results" at bounding box center [997, 363] width 124 height 25
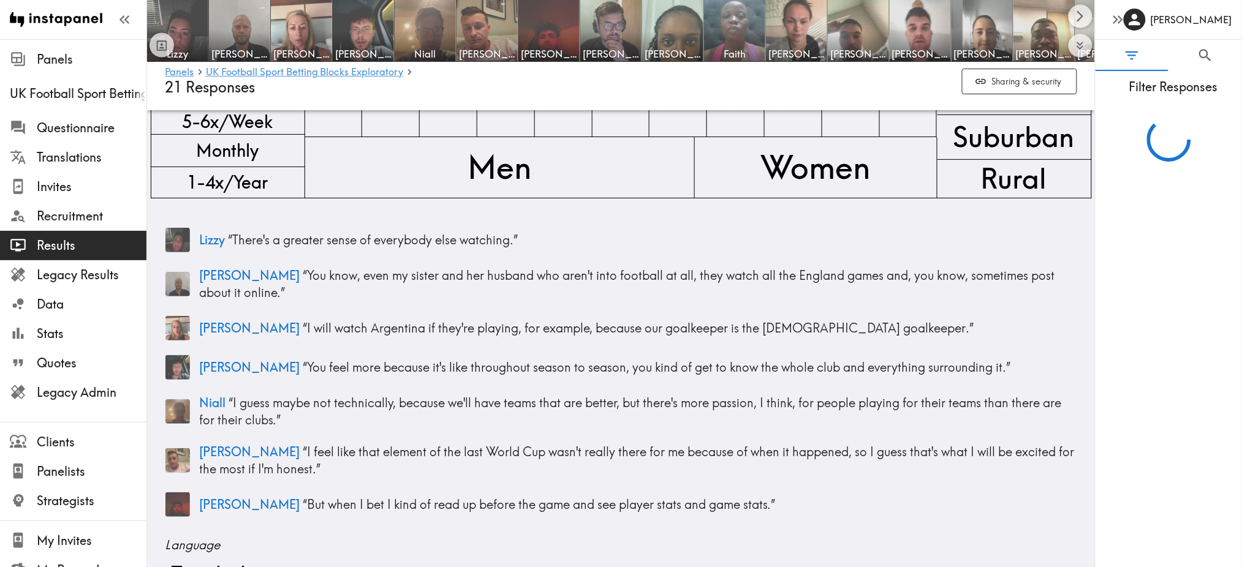
scroll to position [36, 0]
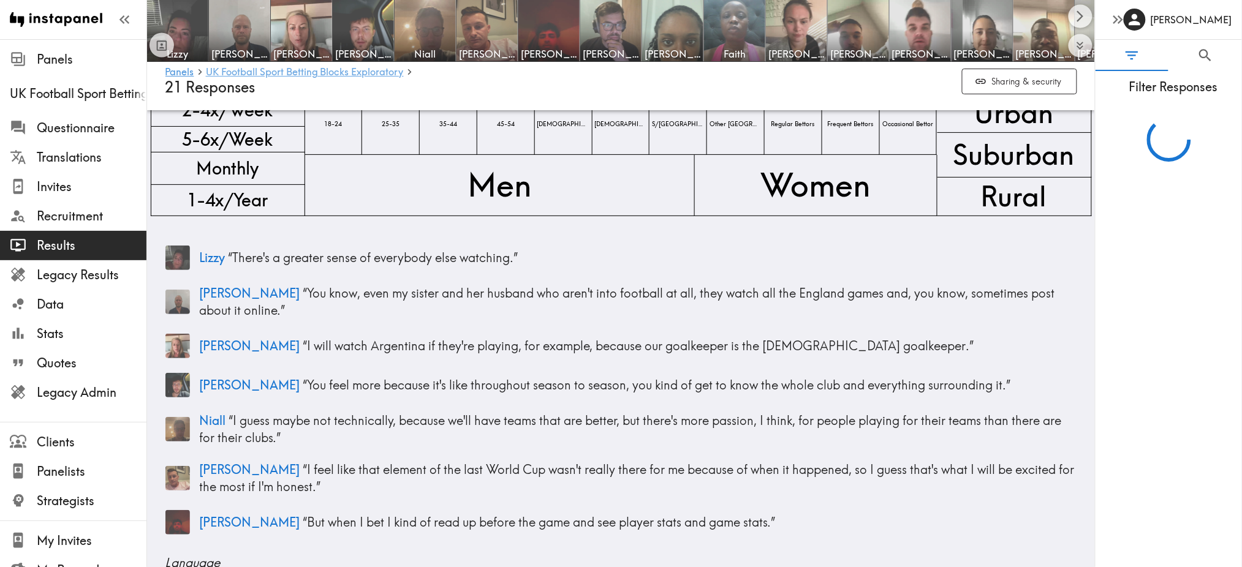
click at [318, 73] on link "UK Football Sport Betting Blocks Exploratory" at bounding box center [305, 73] width 198 height 12
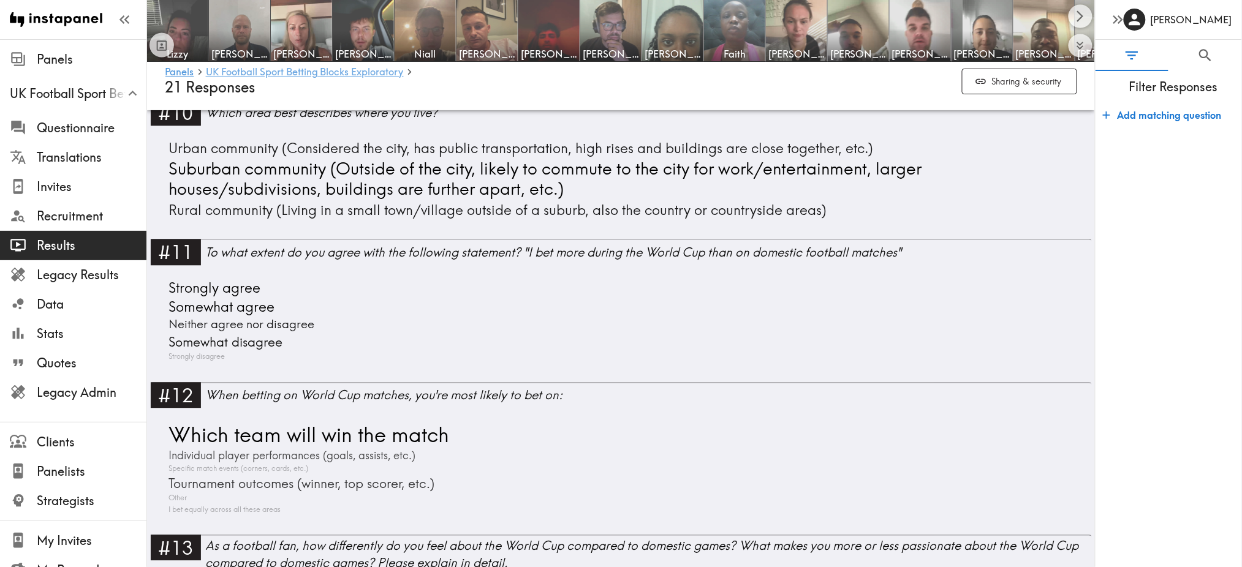
scroll to position [2643, 0]
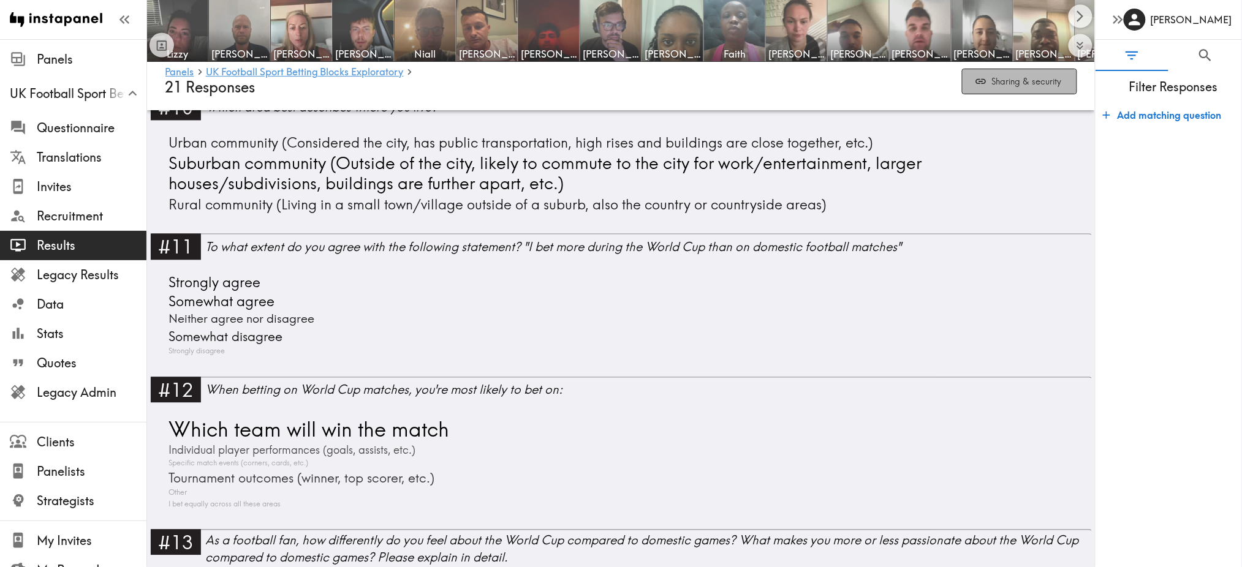
click at [1041, 79] on button "Sharing & security" at bounding box center [1019, 82] width 115 height 26
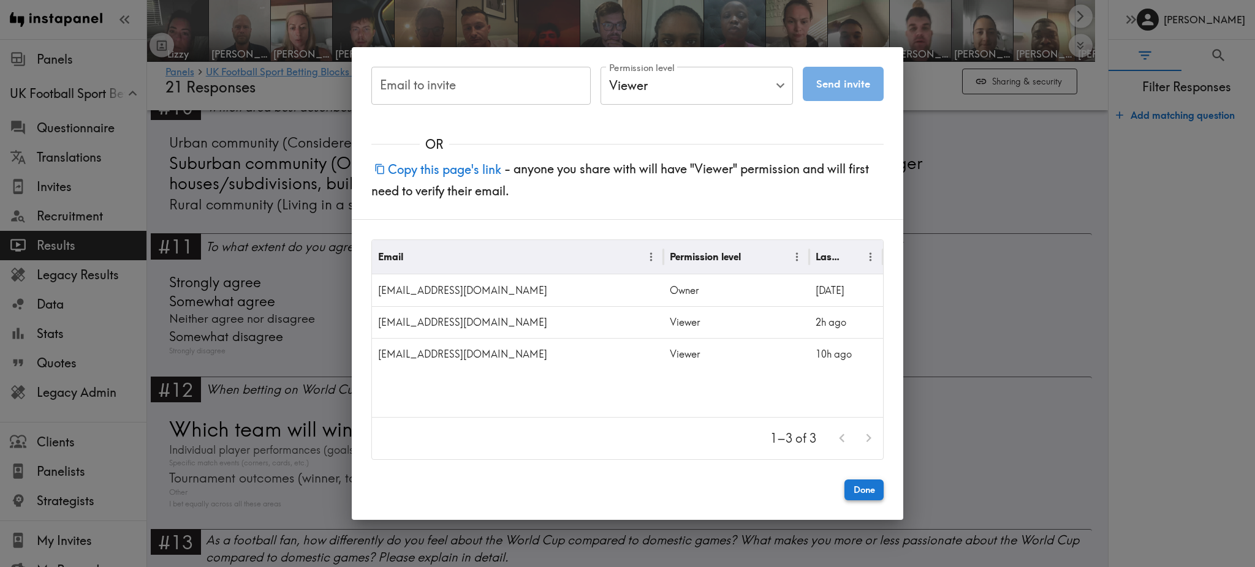
click at [871, 493] on button "Done" at bounding box center [863, 490] width 39 height 21
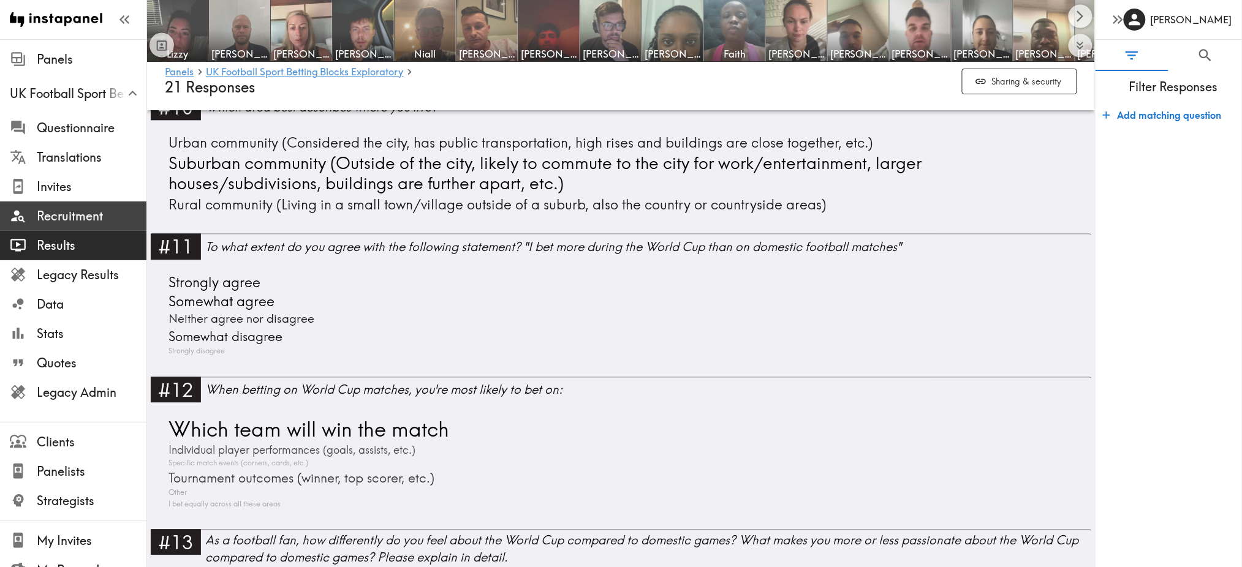
click at [44, 223] on span "Recruitment" at bounding box center [92, 216] width 110 height 17
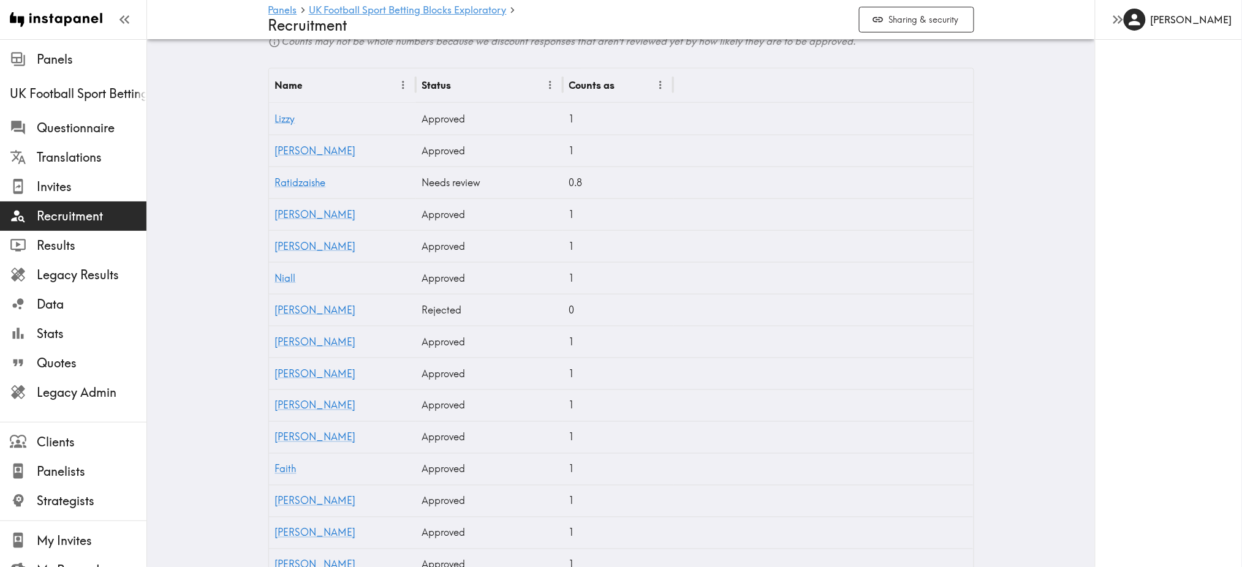
scroll to position [440, 0]
click at [292, 189] on link "Ratidzaishe" at bounding box center [300, 184] width 51 height 12
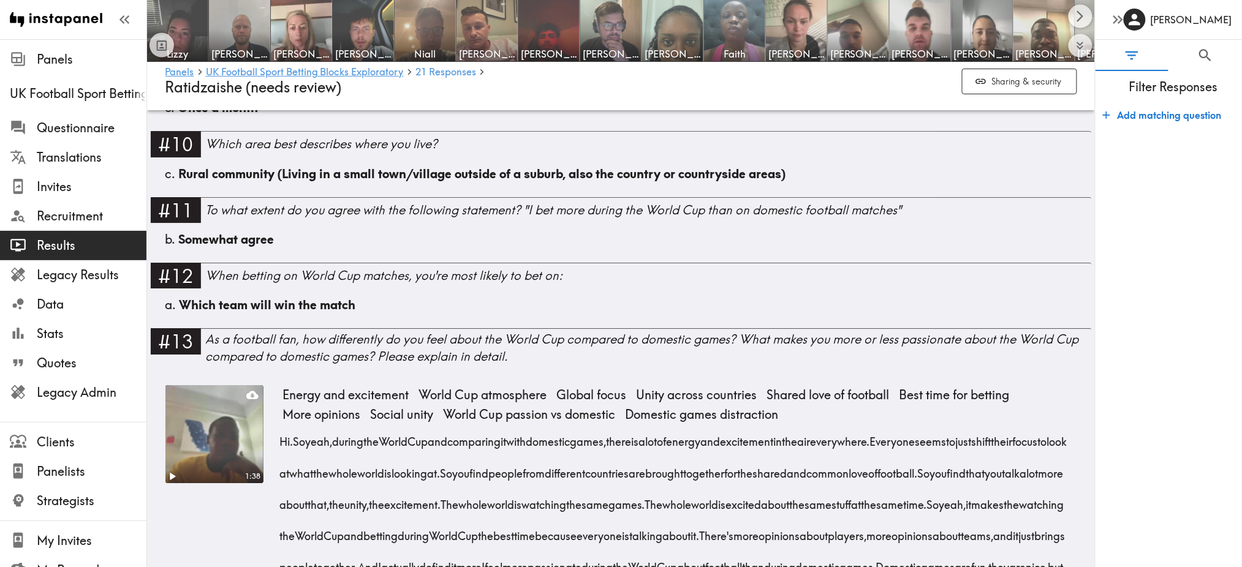
scroll to position [1355, 0]
click at [431, 69] on span "21 Responses" at bounding box center [445, 72] width 61 height 10
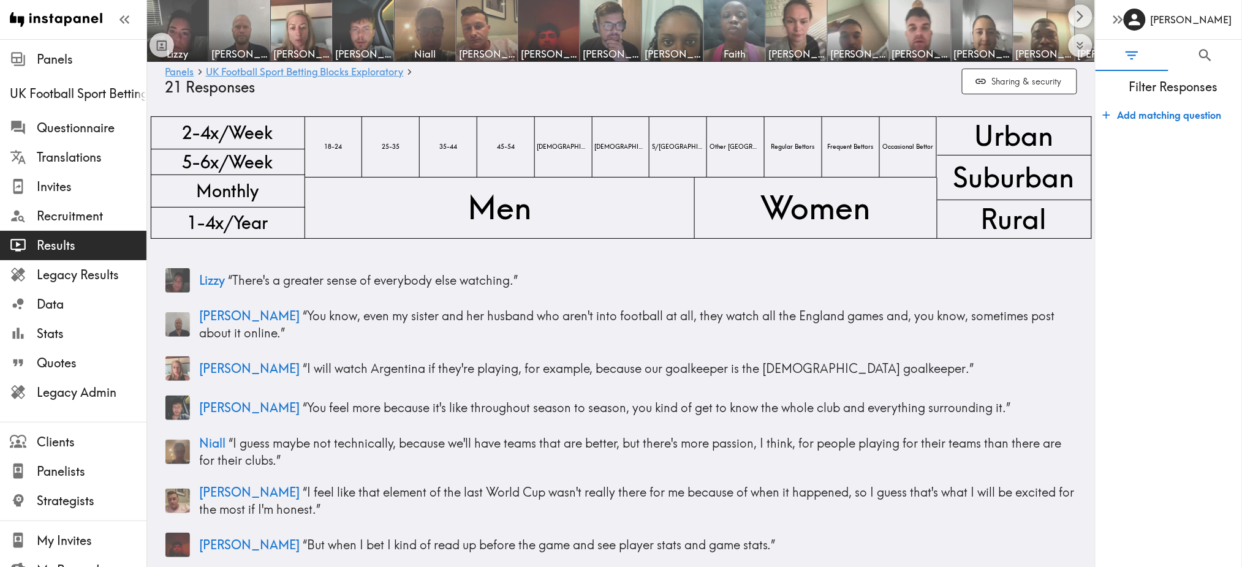
scroll to position [15, 0]
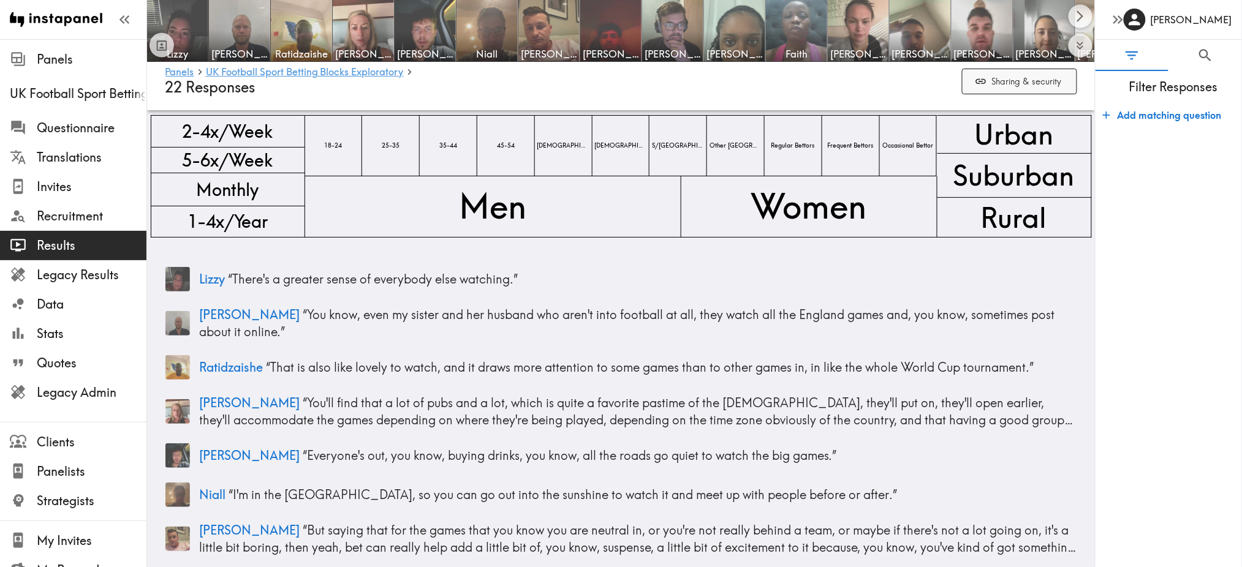
click at [1033, 80] on button "Sharing & security" at bounding box center [1019, 82] width 115 height 26
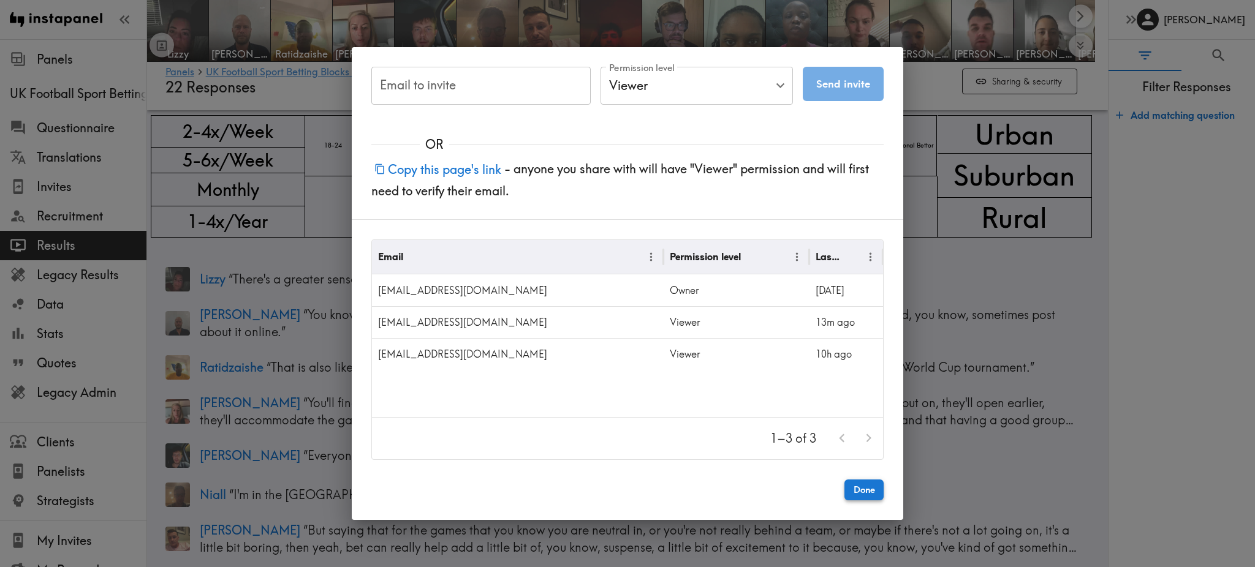
click at [854, 496] on button "Done" at bounding box center [863, 490] width 39 height 21
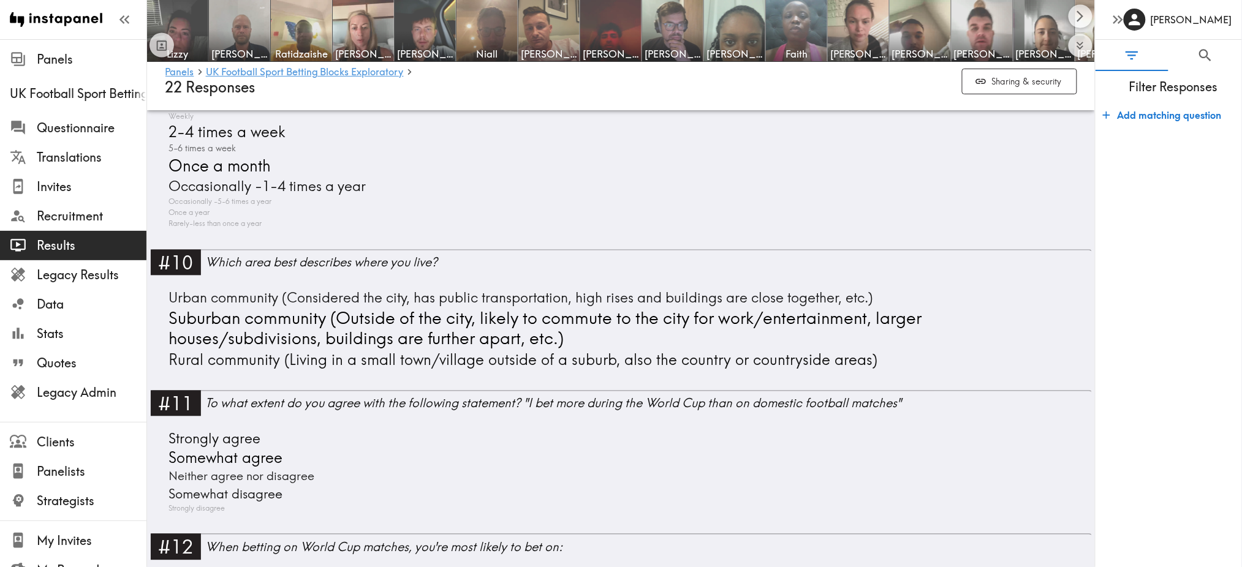
scroll to position [2518, 0]
click at [91, 22] on link at bounding box center [56, 19] width 112 height 39
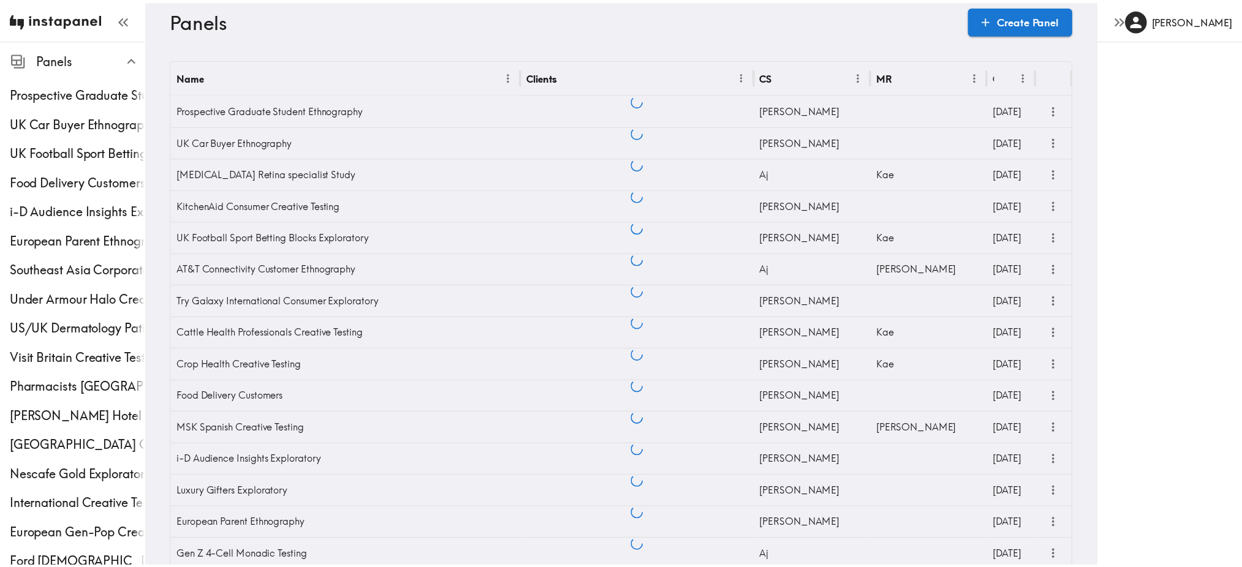
scroll to position [148, 0]
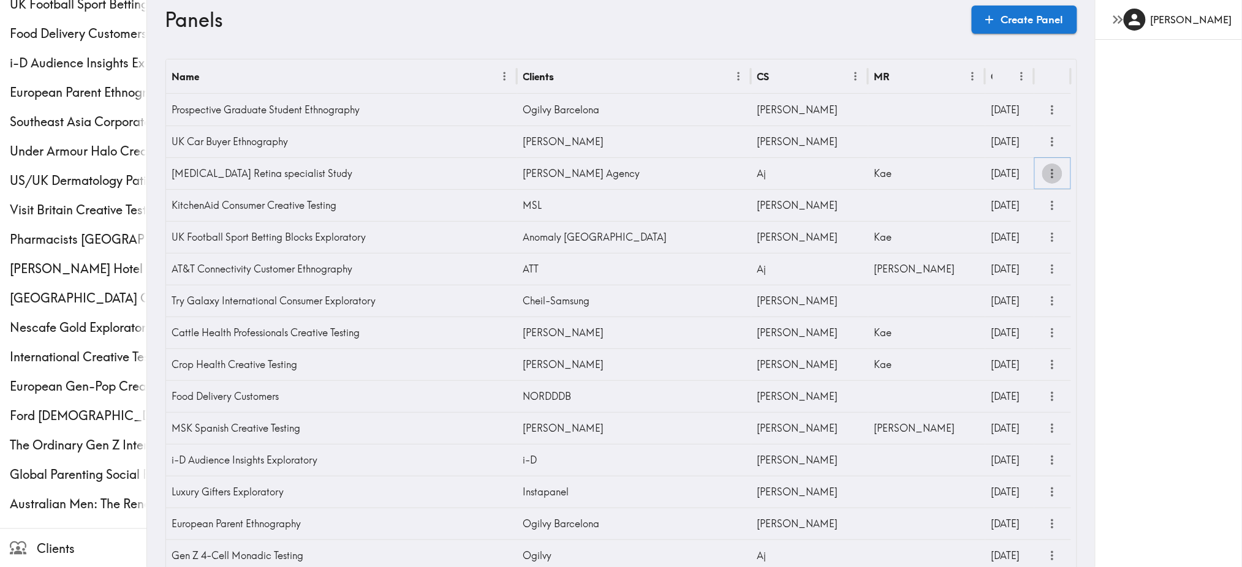
click at [1052, 173] on icon "more" at bounding box center [1053, 173] width 2 height 9
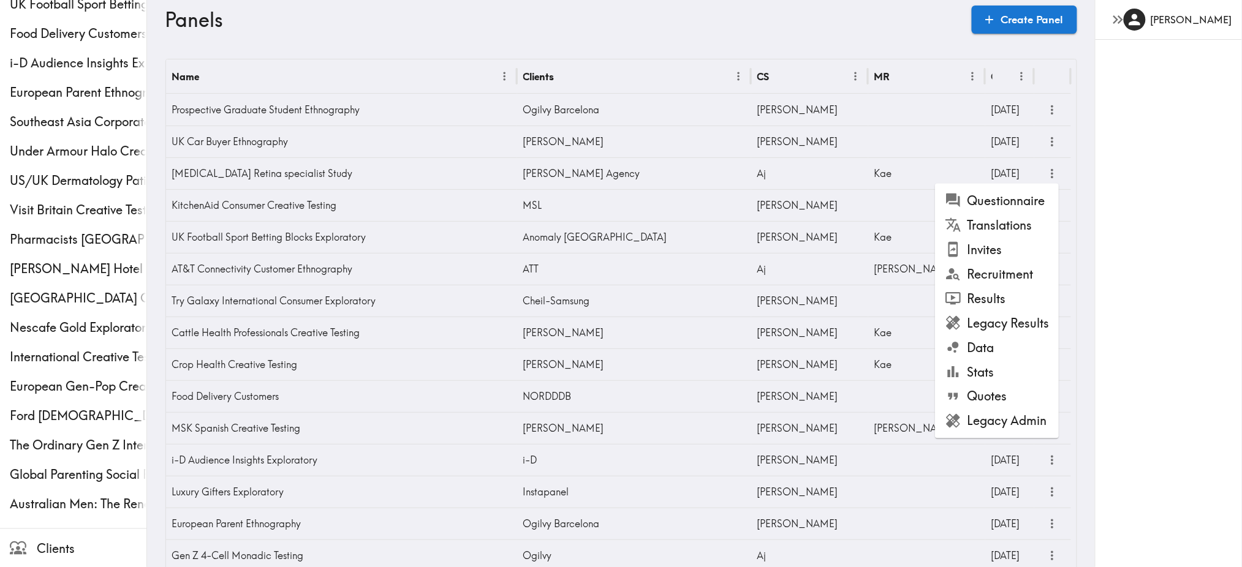
click at [992, 412] on li "Legacy Admin" at bounding box center [997, 421] width 124 height 25
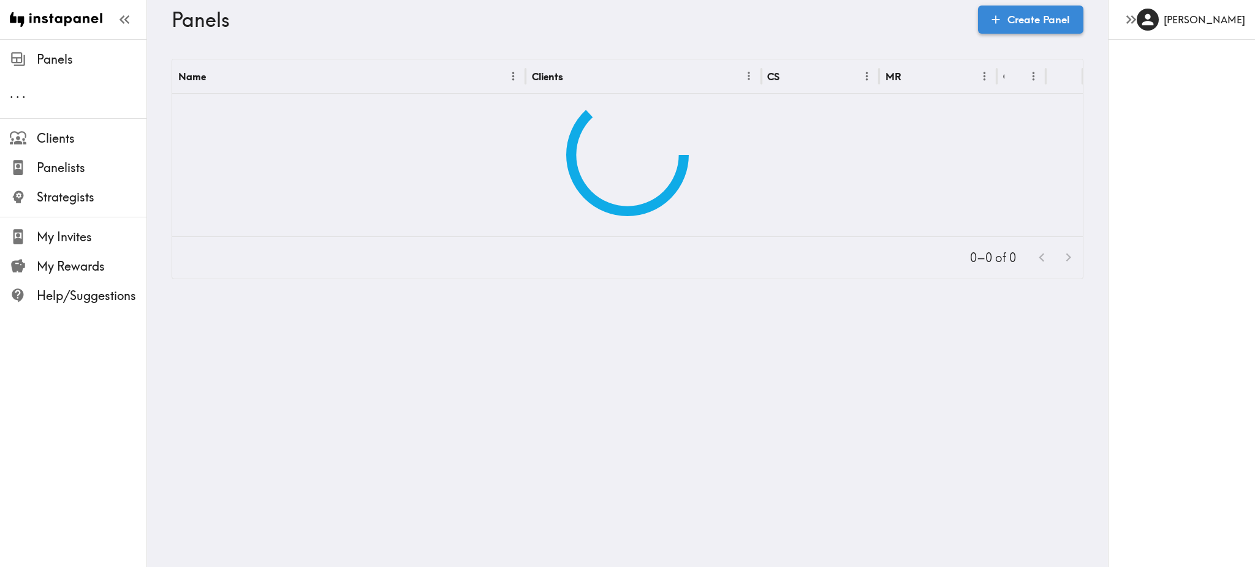
click at [1046, 15] on link "Create Panel" at bounding box center [1030, 20] width 105 height 28
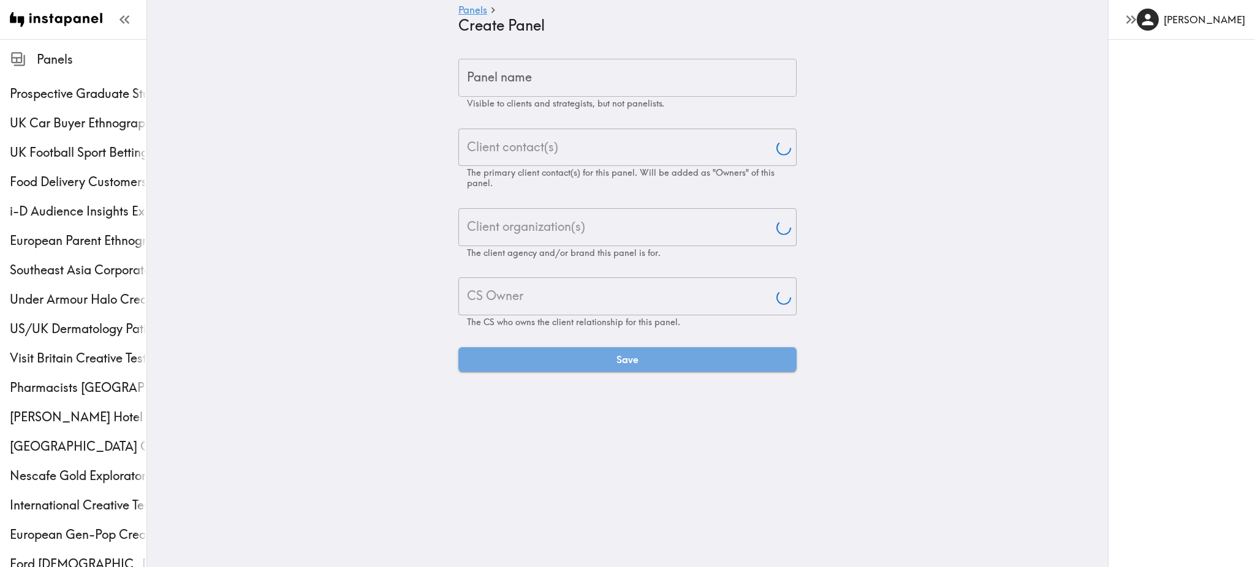
type input "[PERSON_NAME]"
click at [548, 68] on input "Panel name" at bounding box center [627, 78] width 338 height 38
paste input "Smash Burger Logo Creative Testing"
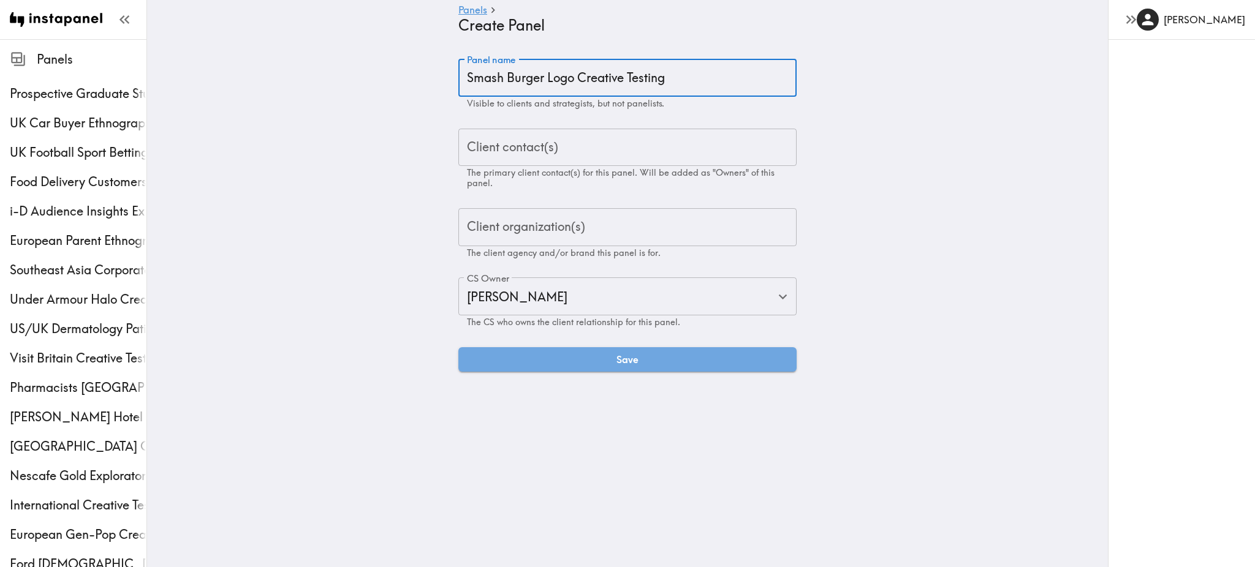
type input "Smash Burger Logo Creative Testing"
click at [493, 143] on div "Client contact(s) Client contact(s) The primary client contact(s) for this pane…" at bounding box center [627, 159] width 338 height 60
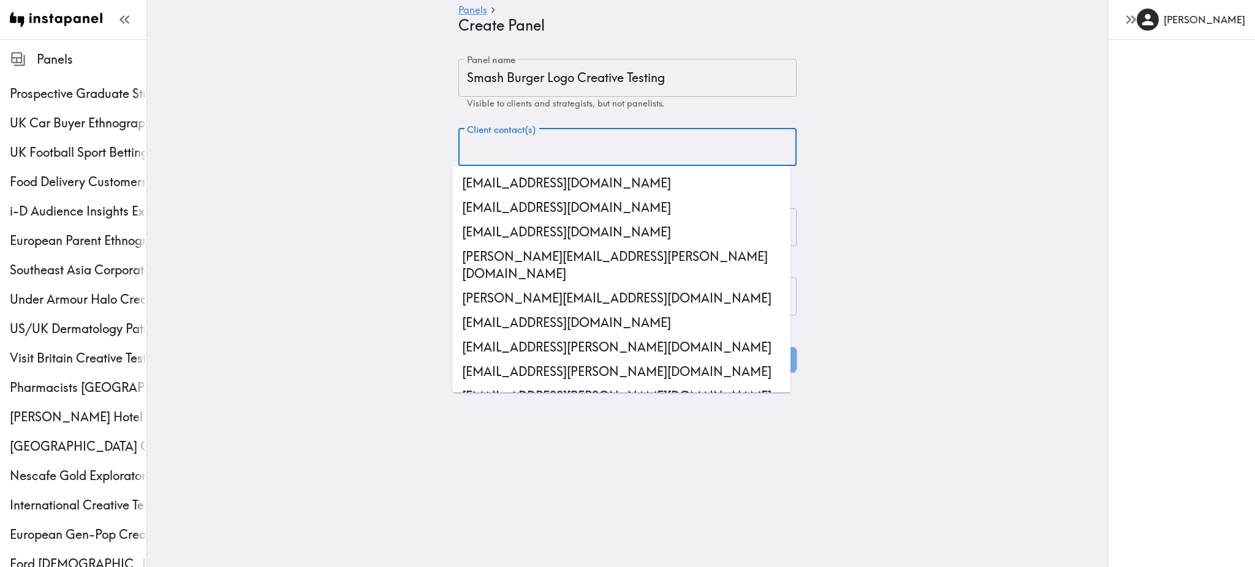
paste input "[PERSON_NAME][EMAIL_ADDRESS][PERSON_NAME][DOMAIN_NAME]"
type input "[PERSON_NAME][EMAIL_ADDRESS][PERSON_NAME][DOMAIN_NAME]"
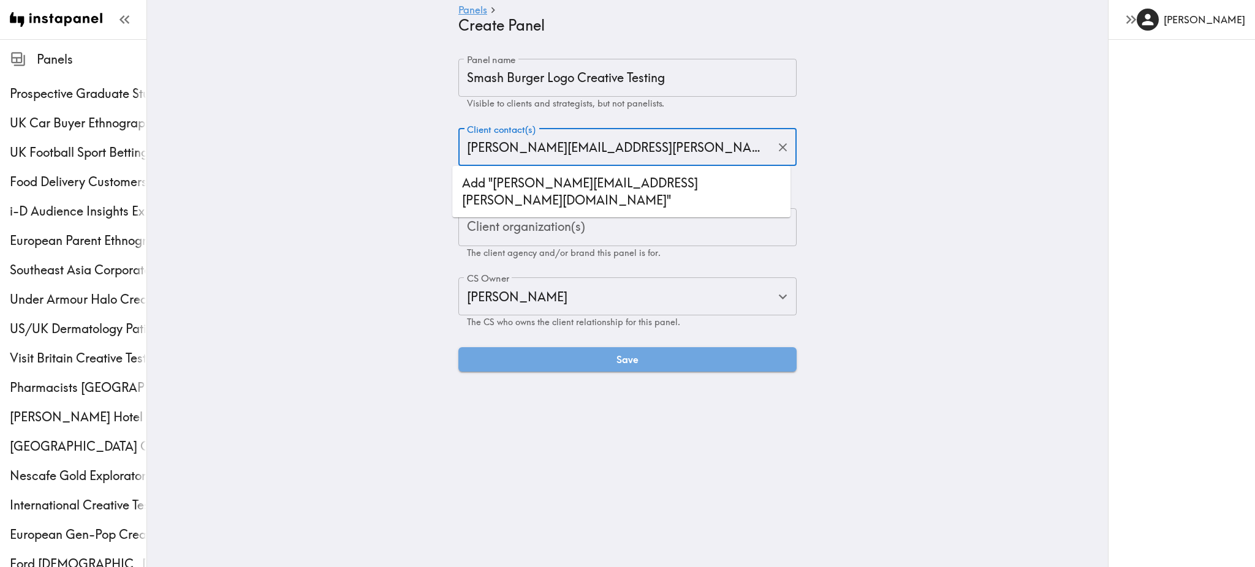
click at [605, 184] on li "Add "[PERSON_NAME][EMAIL_ADDRESS][PERSON_NAME][DOMAIN_NAME]"" at bounding box center [621, 192] width 338 height 42
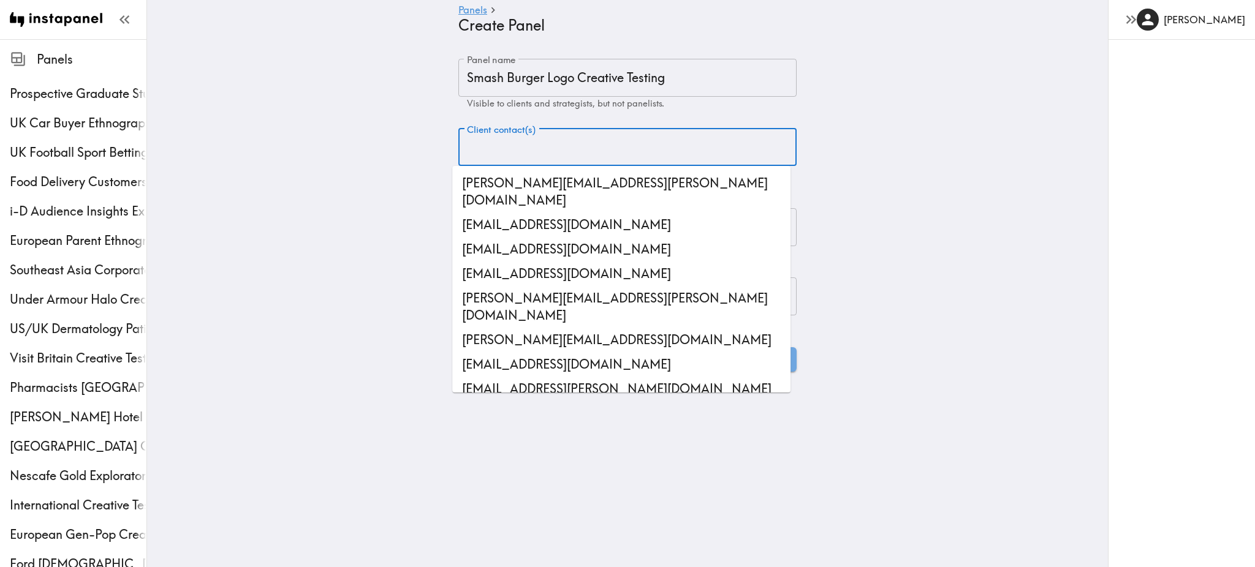
click at [724, 187] on li "brian.loeb@smashburger.com" at bounding box center [621, 192] width 338 height 42
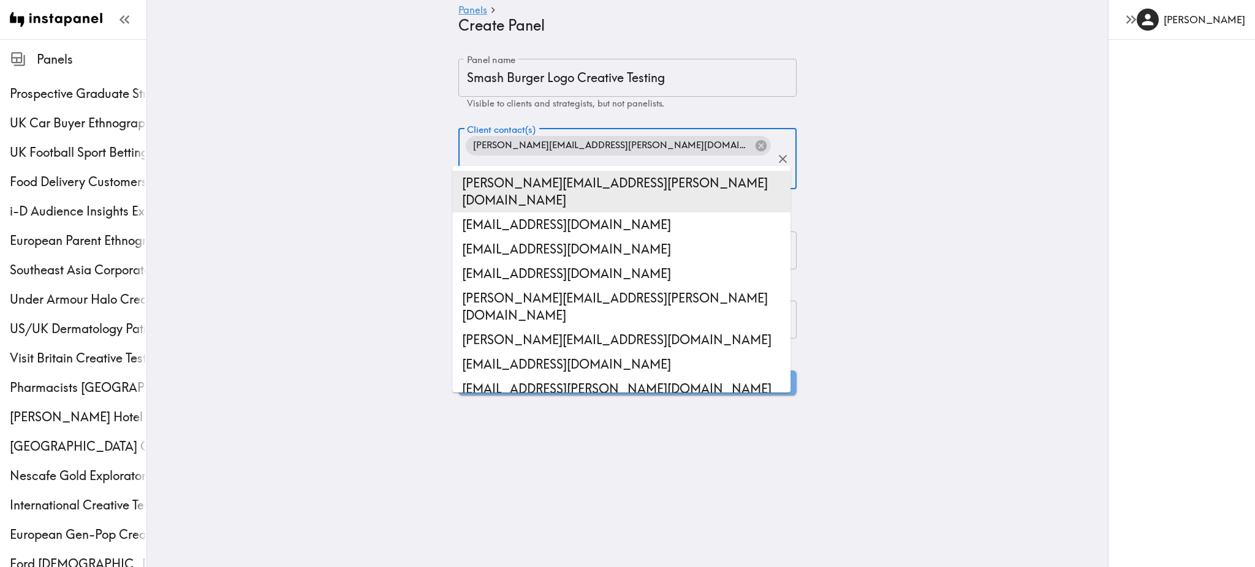
click at [830, 179] on main "Panels Create Panel Panel name Smash Burger Logo Creative Testing Panel name Vi…" at bounding box center [627, 227] width 961 height 376
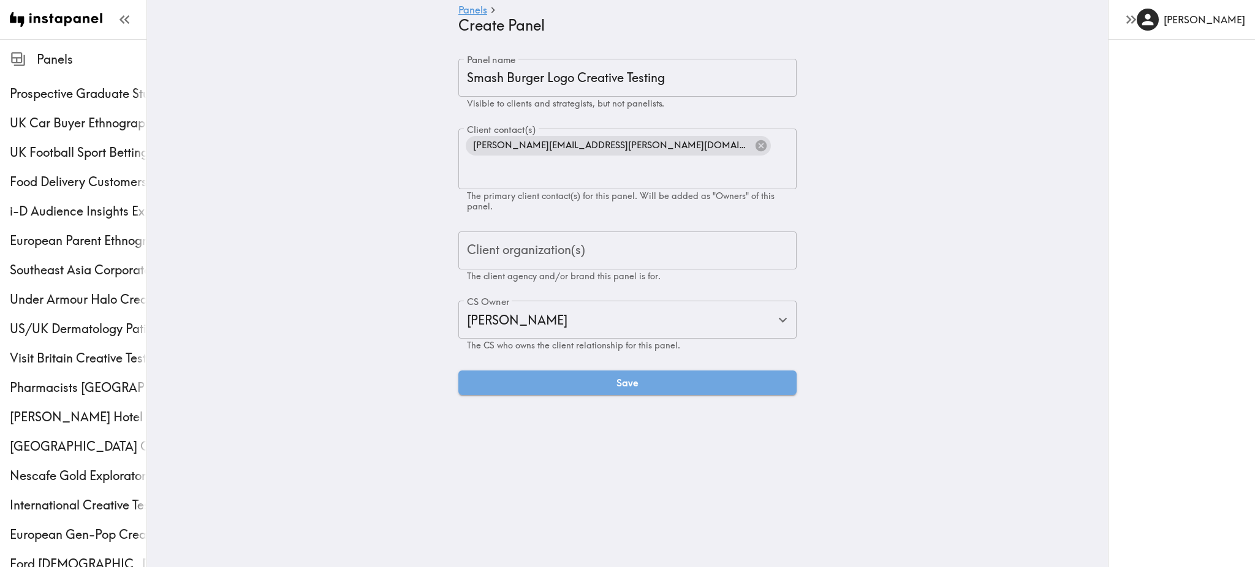
click at [644, 237] on input "Client organization(s)" at bounding box center [627, 250] width 327 height 27
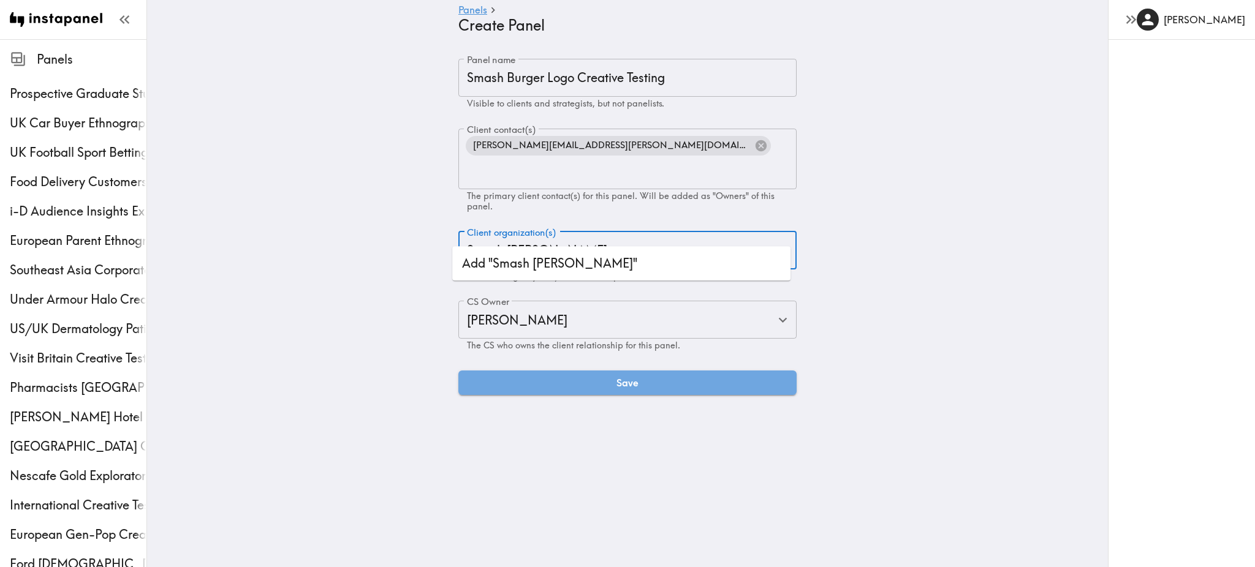
type input "Smash Burger"
click at [538, 256] on li "Add "Smash Burger"" at bounding box center [621, 263] width 338 height 25
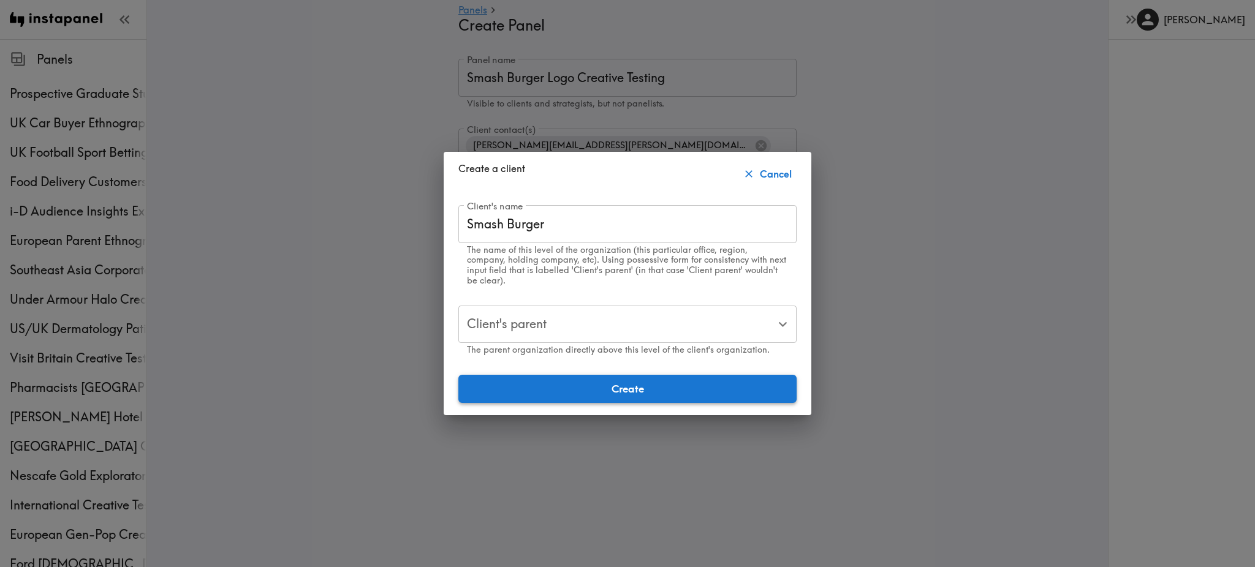
click at [609, 378] on button "Create" at bounding box center [627, 389] width 338 height 28
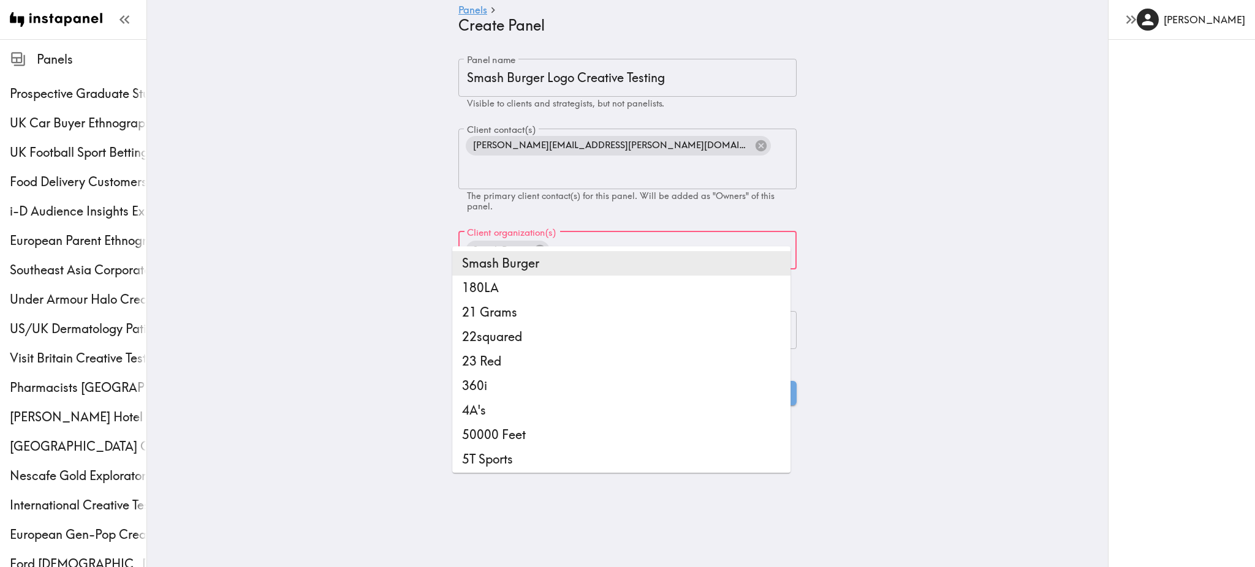
click at [838, 240] on main "Panels Create Panel Panel name Smash Burger Logo Creative Testing Panel name Vi…" at bounding box center [627, 232] width 961 height 386
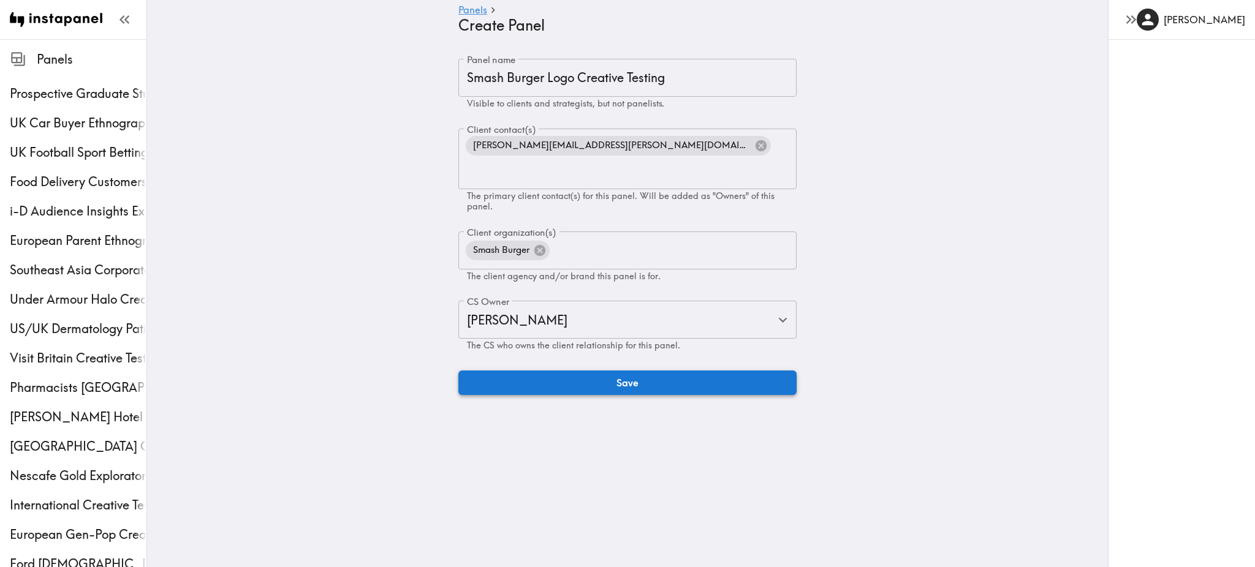
click at [541, 371] on button "Save" at bounding box center [627, 383] width 338 height 25
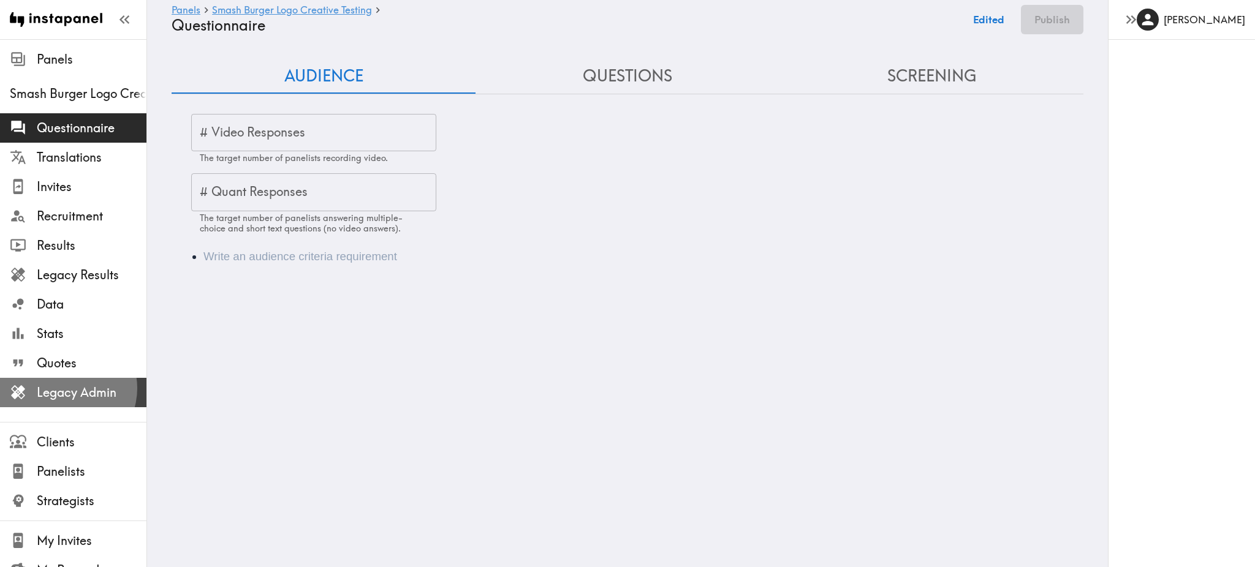
click at [66, 389] on span "Legacy Admin" at bounding box center [92, 392] width 110 height 17
